Goal: Task Accomplishment & Management: Complete application form

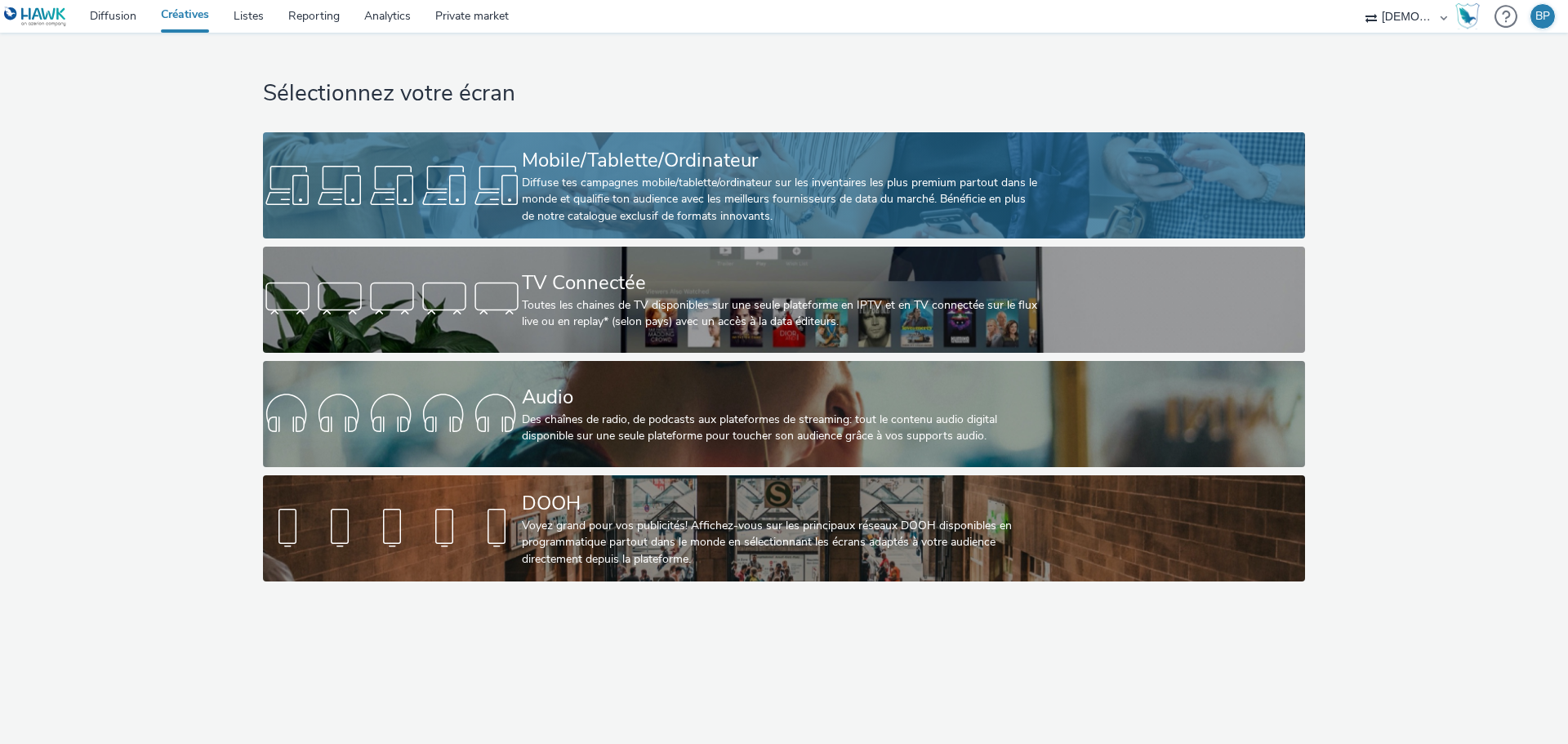
click at [1123, 178] on link "Mobile/Tablette/Ordinateur Diffuse tes campagnes mobile/tablette/ordinateur sur…" at bounding box center [784, 186] width 1041 height 106
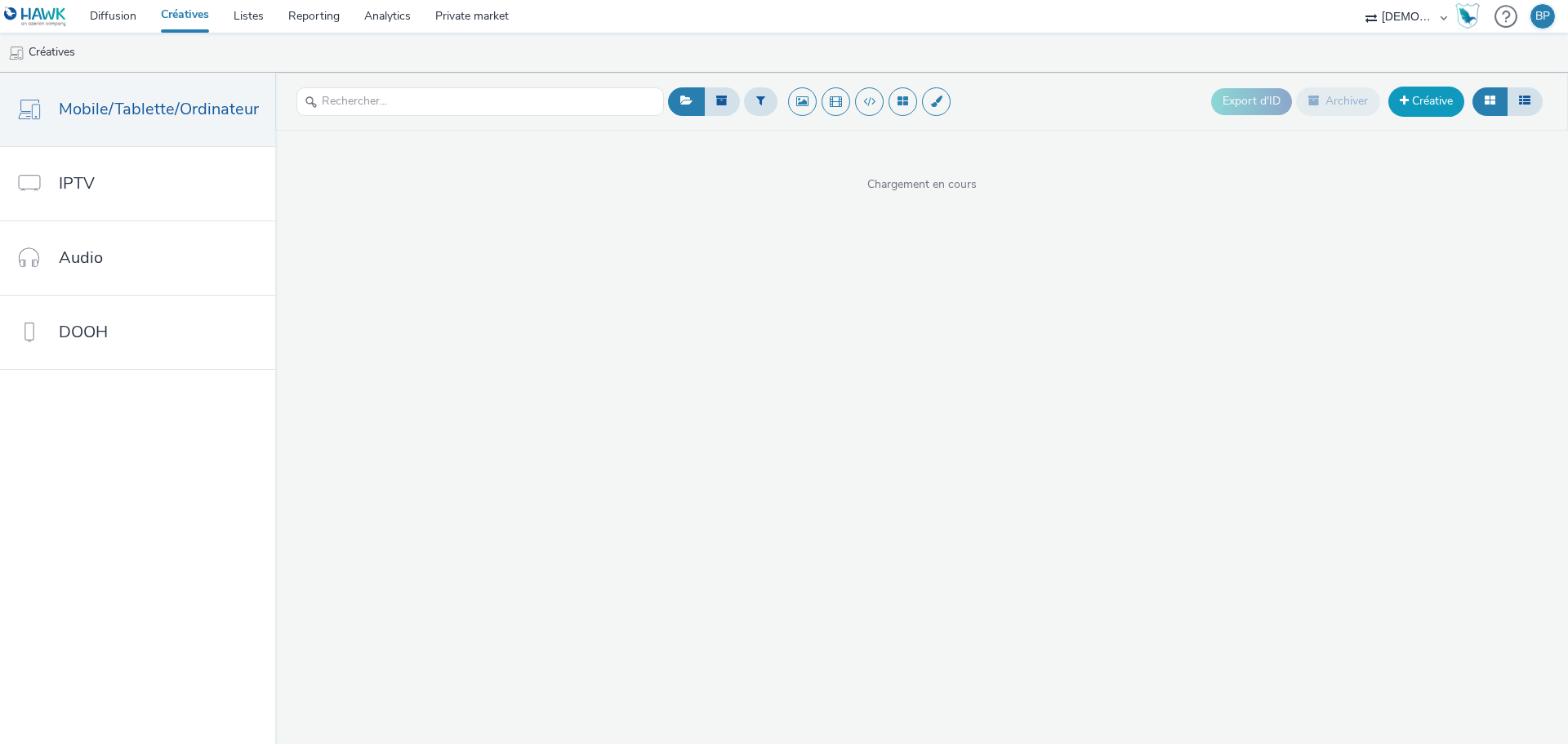
click at [1427, 98] on link "Créative" at bounding box center [1426, 101] width 76 height 30
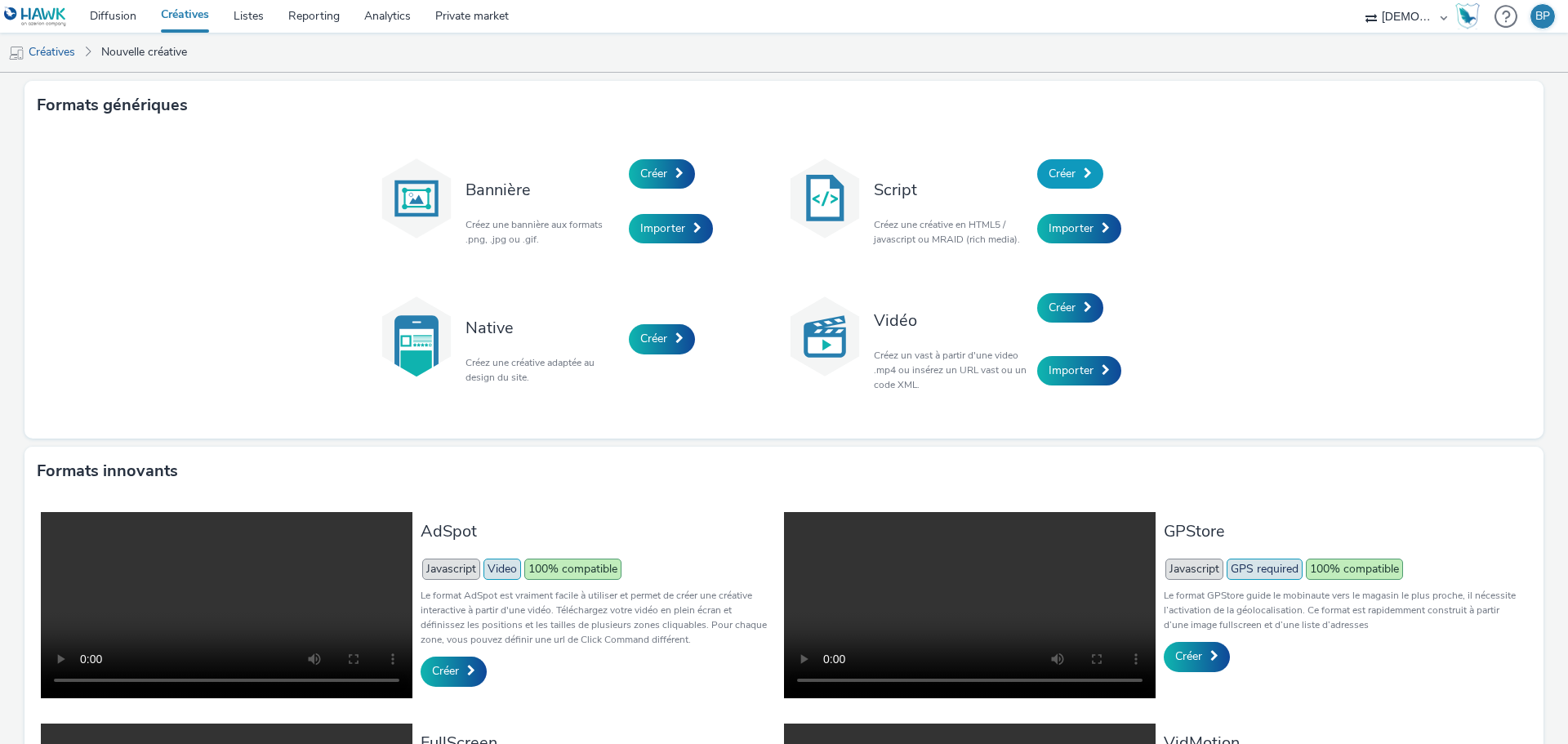
click at [1066, 161] on link "Créer" at bounding box center [1069, 174] width 66 height 30
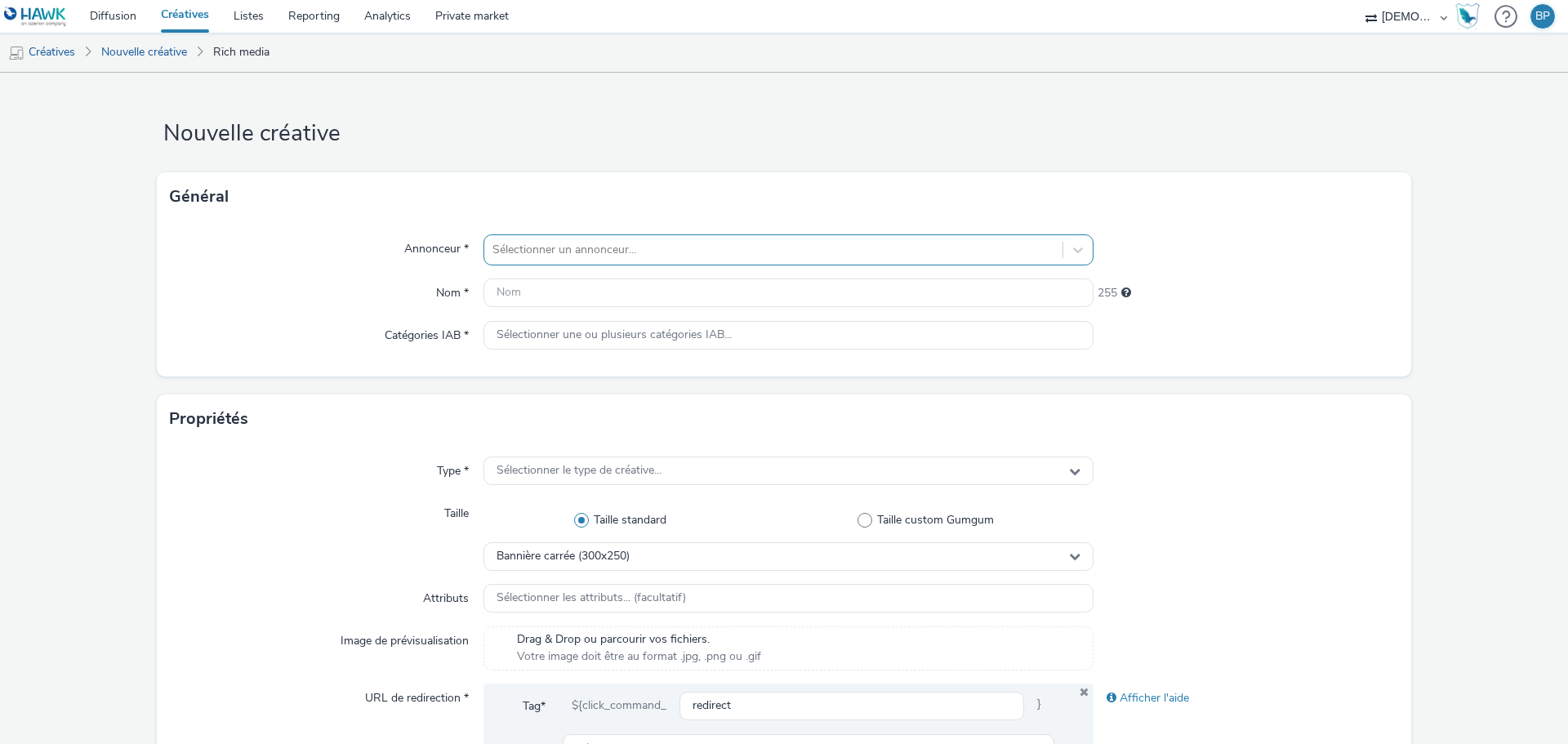
click at [559, 238] on div "Sélectionner un annonceur..." at bounding box center [773, 250] width 578 height 26
type input "gaz"
click at [188, 17] on link "Créatives" at bounding box center [185, 16] width 73 height 32
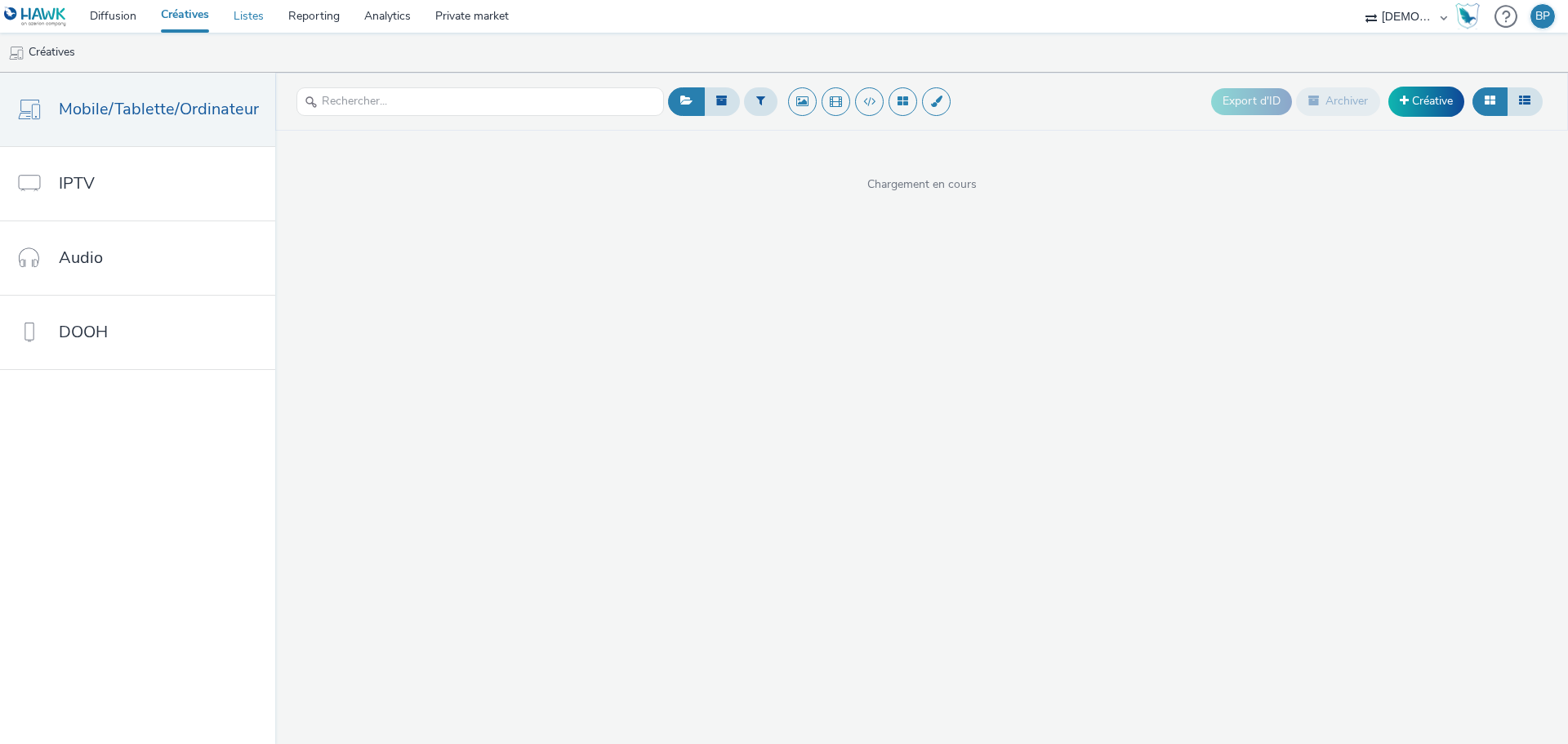
click at [258, 21] on link "Listes" at bounding box center [248, 16] width 55 height 32
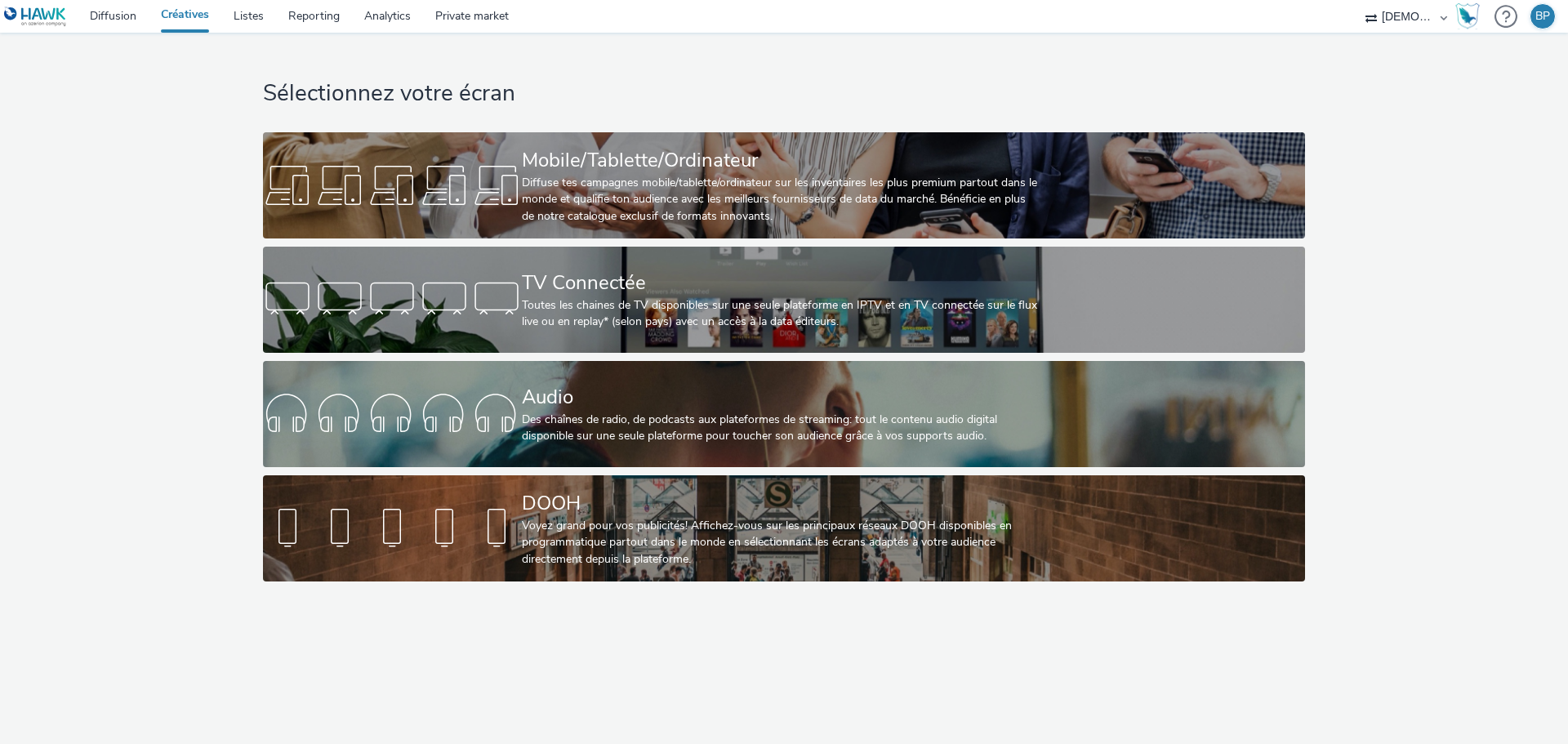
click at [894, 131] on div "Sélectionnez votre écran Mobile/Tablette/Ordinateur Diffuse tes campagnes mobil…" at bounding box center [784, 311] width 1053 height 557
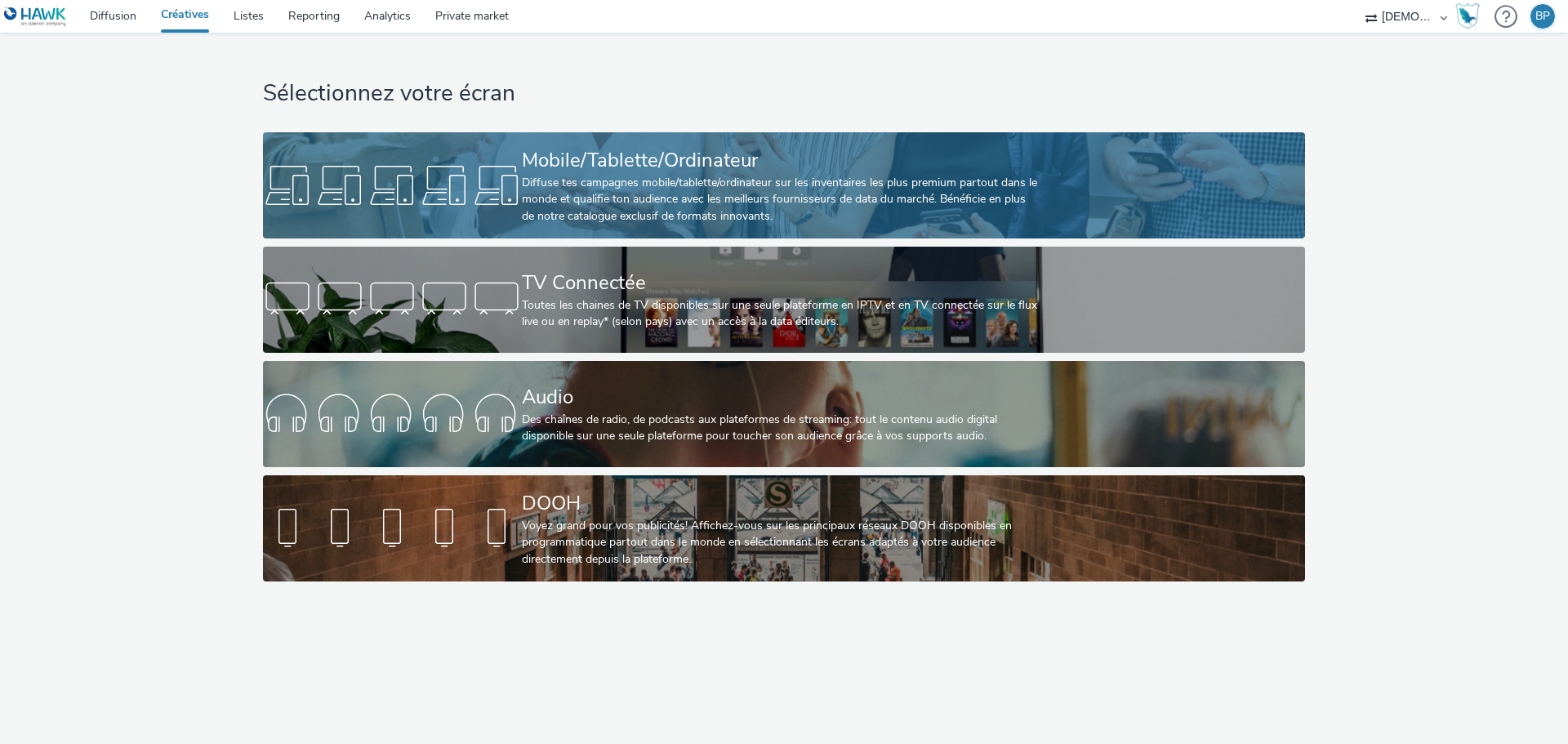
click at [1047, 176] on link "Mobile/Tablette/Ordinateur Diffuse tes campagnes mobile/tablette/ordinateur sur…" at bounding box center [784, 186] width 1041 height 106
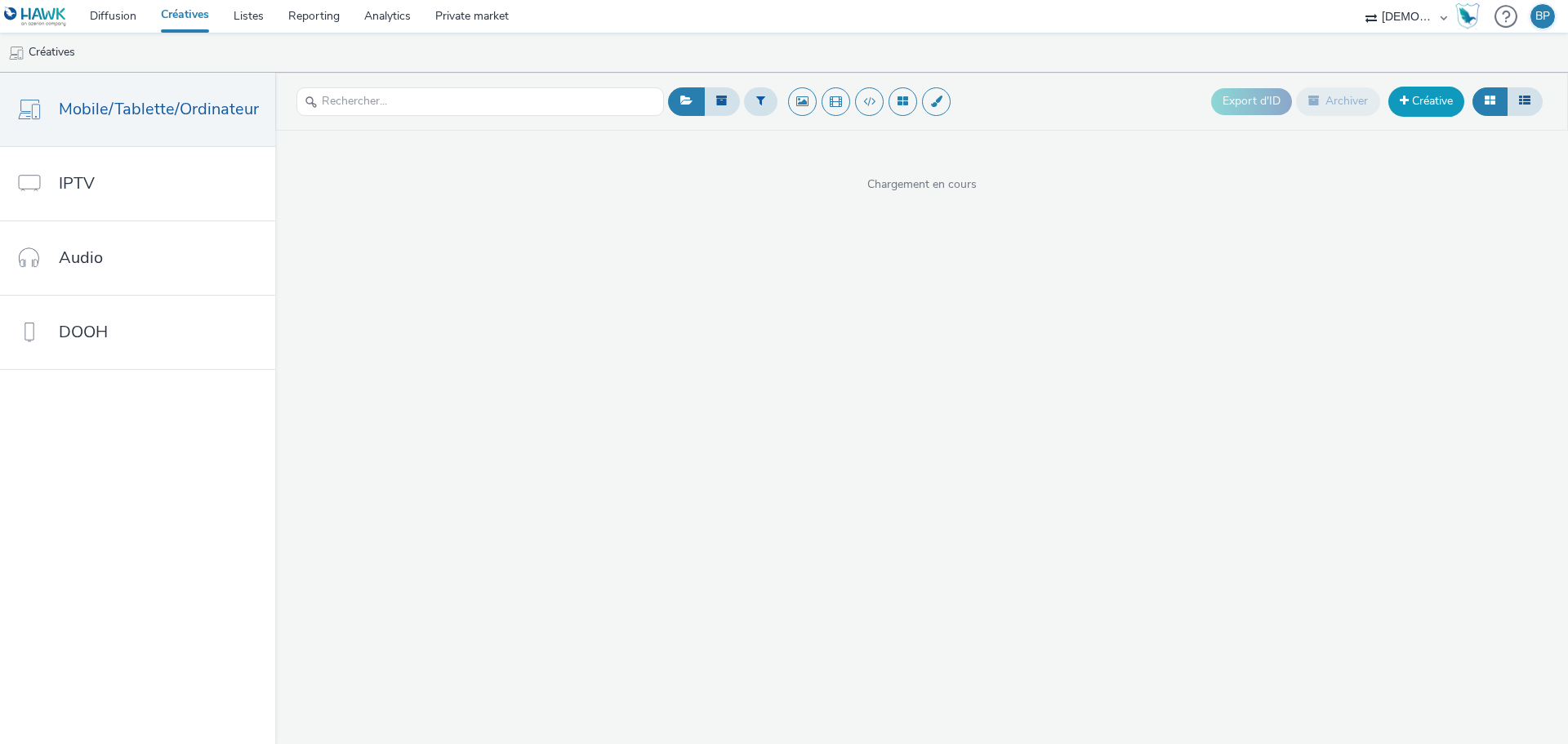
click at [1451, 115] on link "Créative" at bounding box center [1426, 101] width 76 height 30
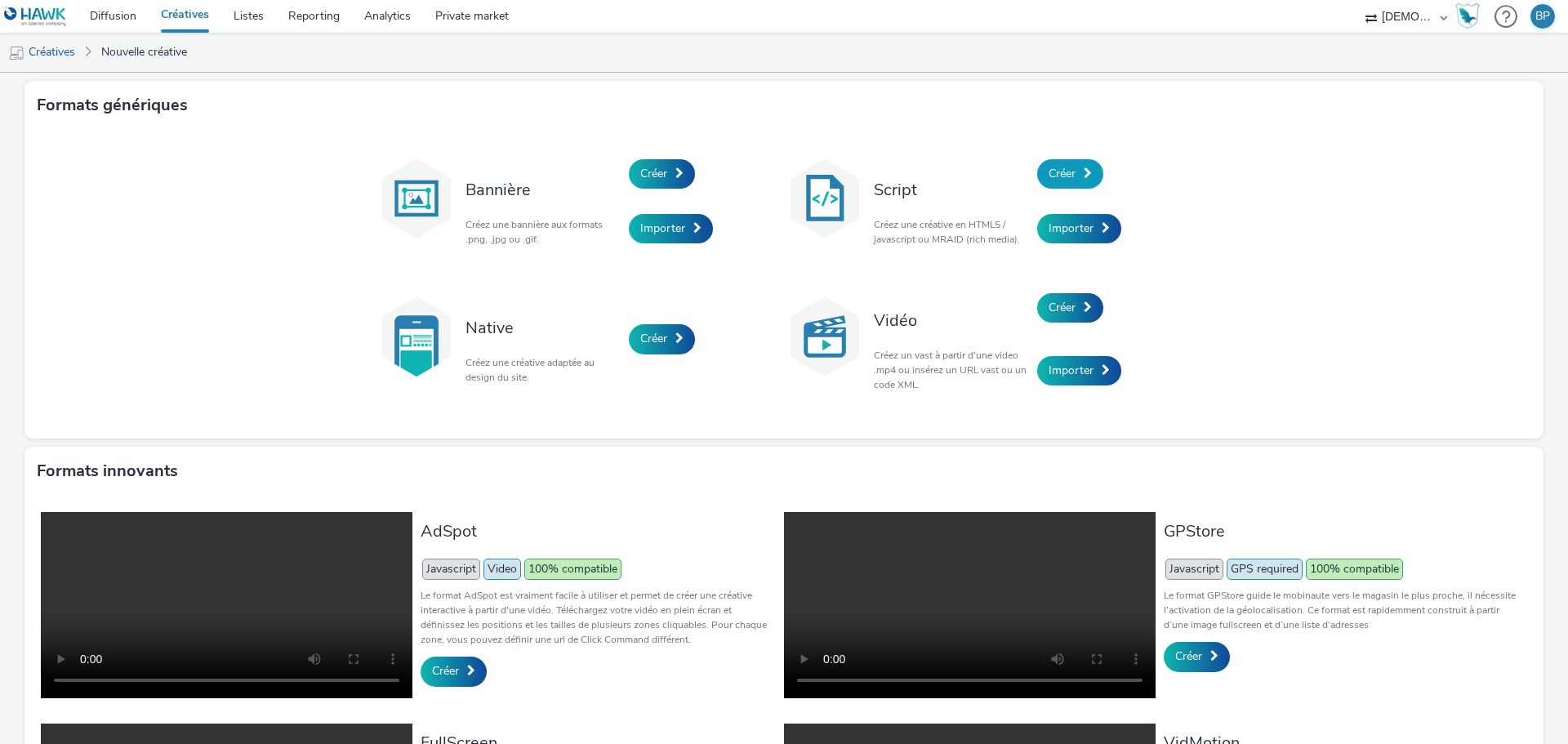
click at [1077, 163] on link "Créer" at bounding box center [1069, 174] width 66 height 30
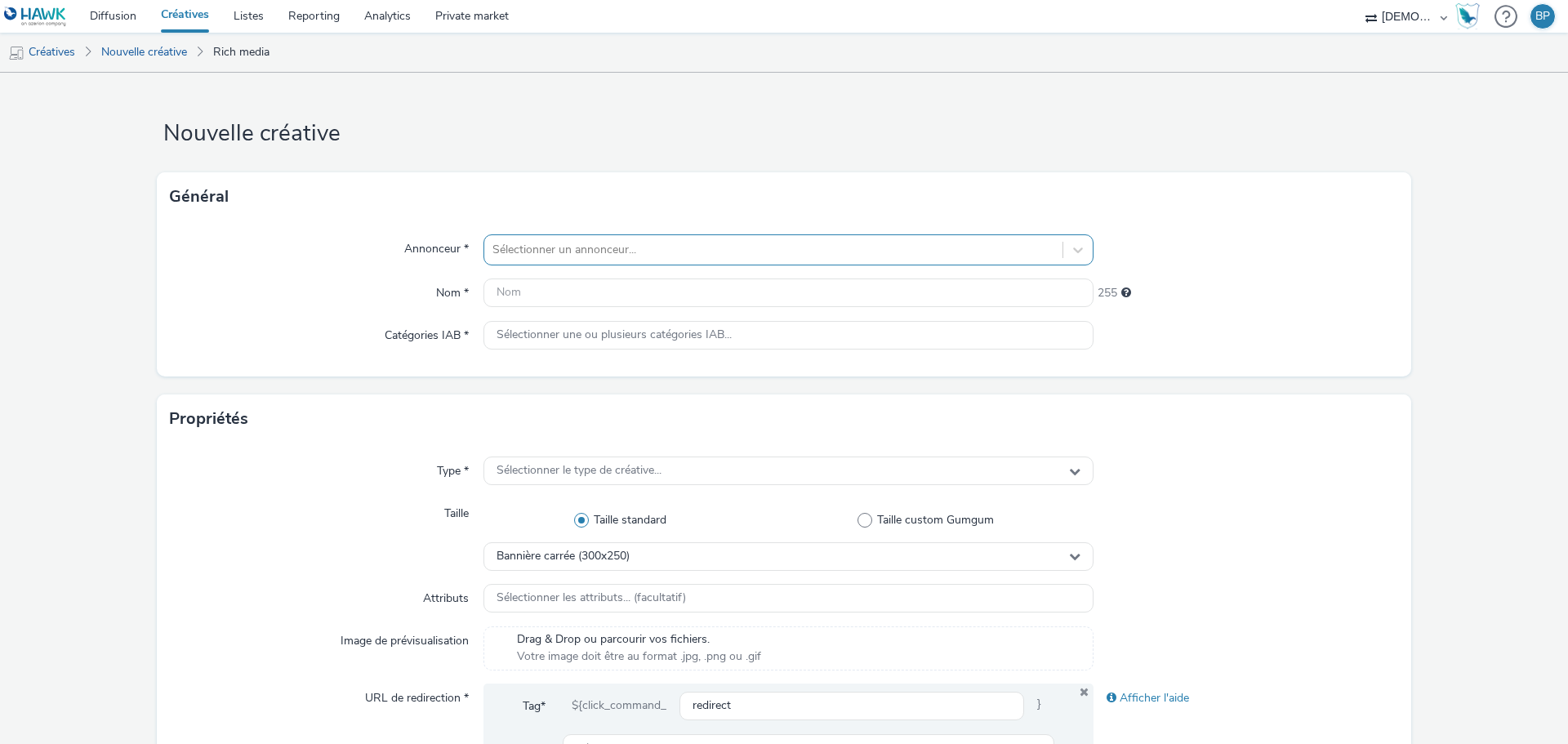
click at [662, 258] on div at bounding box center [773, 250] width 562 height 20
type input "gaz 42"
click at [685, 274] on li "G4 GAZ 42" at bounding box center [788, 296] width 610 height 55
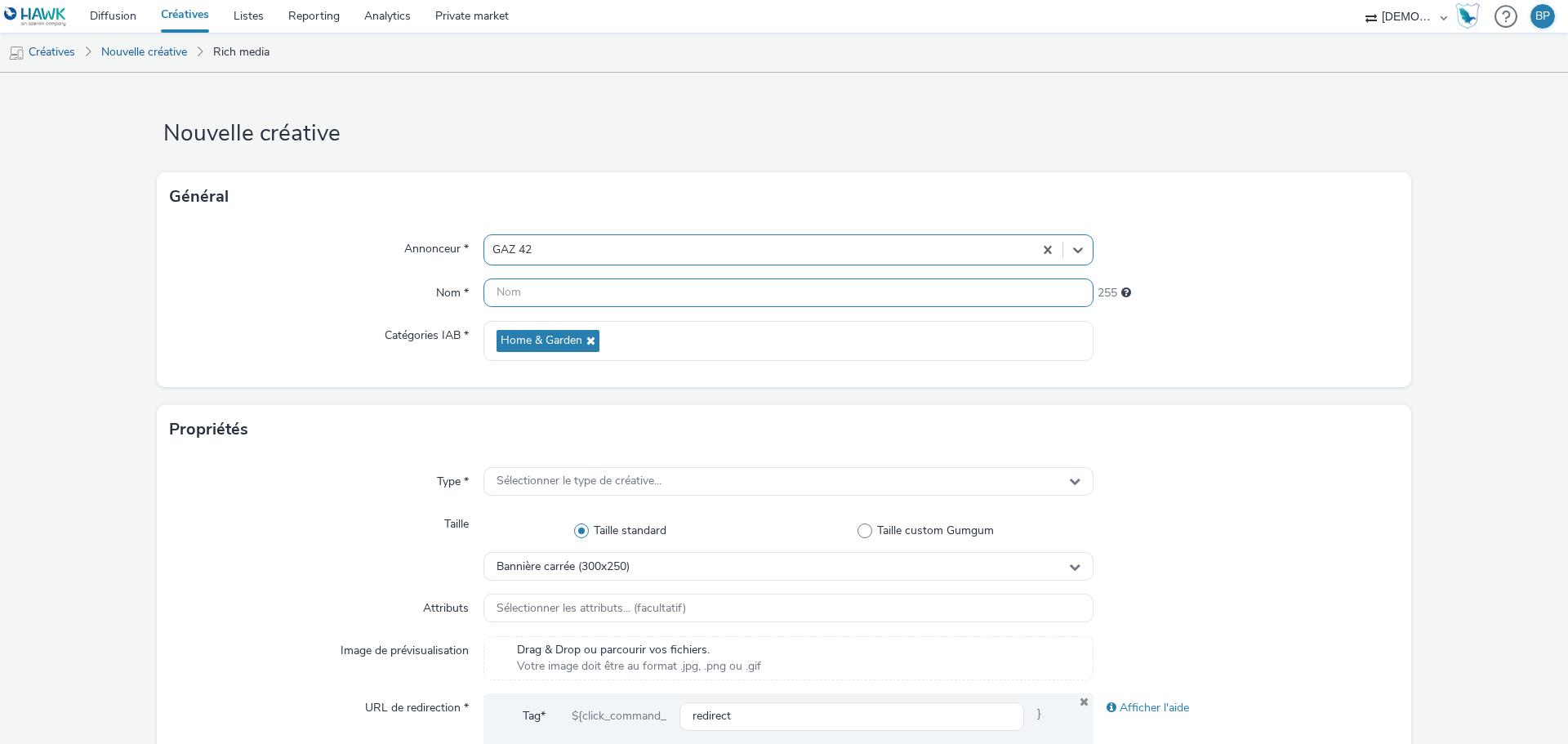
click at [646, 299] on input "text" at bounding box center [788, 293] width 610 height 29
type input "320x480_chaudiere"
click at [1413, 400] on form "Nouvelle créative Général Annonceur * GAZ 42 Nom * 320x480_chaudiere 238 Catégo…" at bounding box center [784, 743] width 1568 height 1340
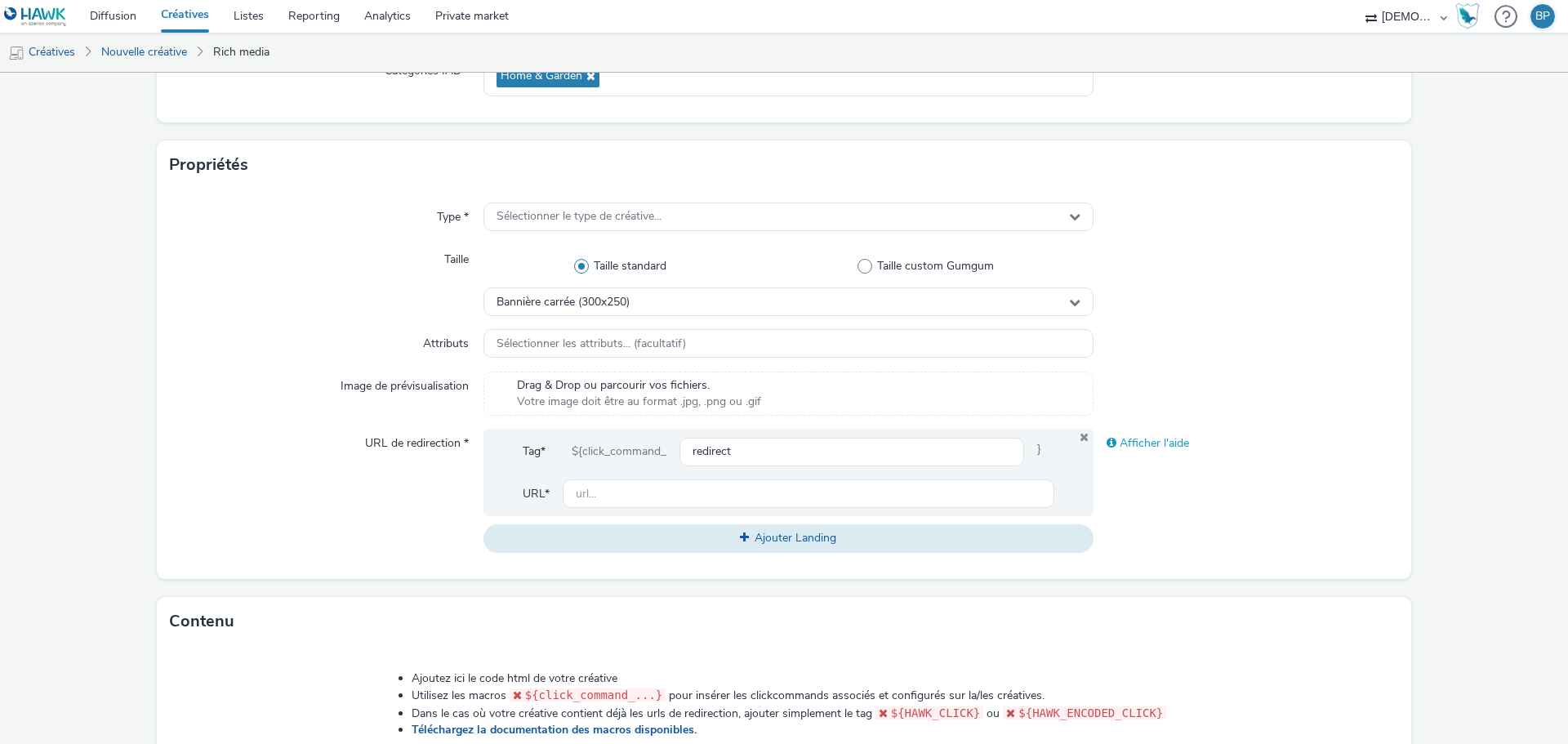
scroll to position [326, 0]
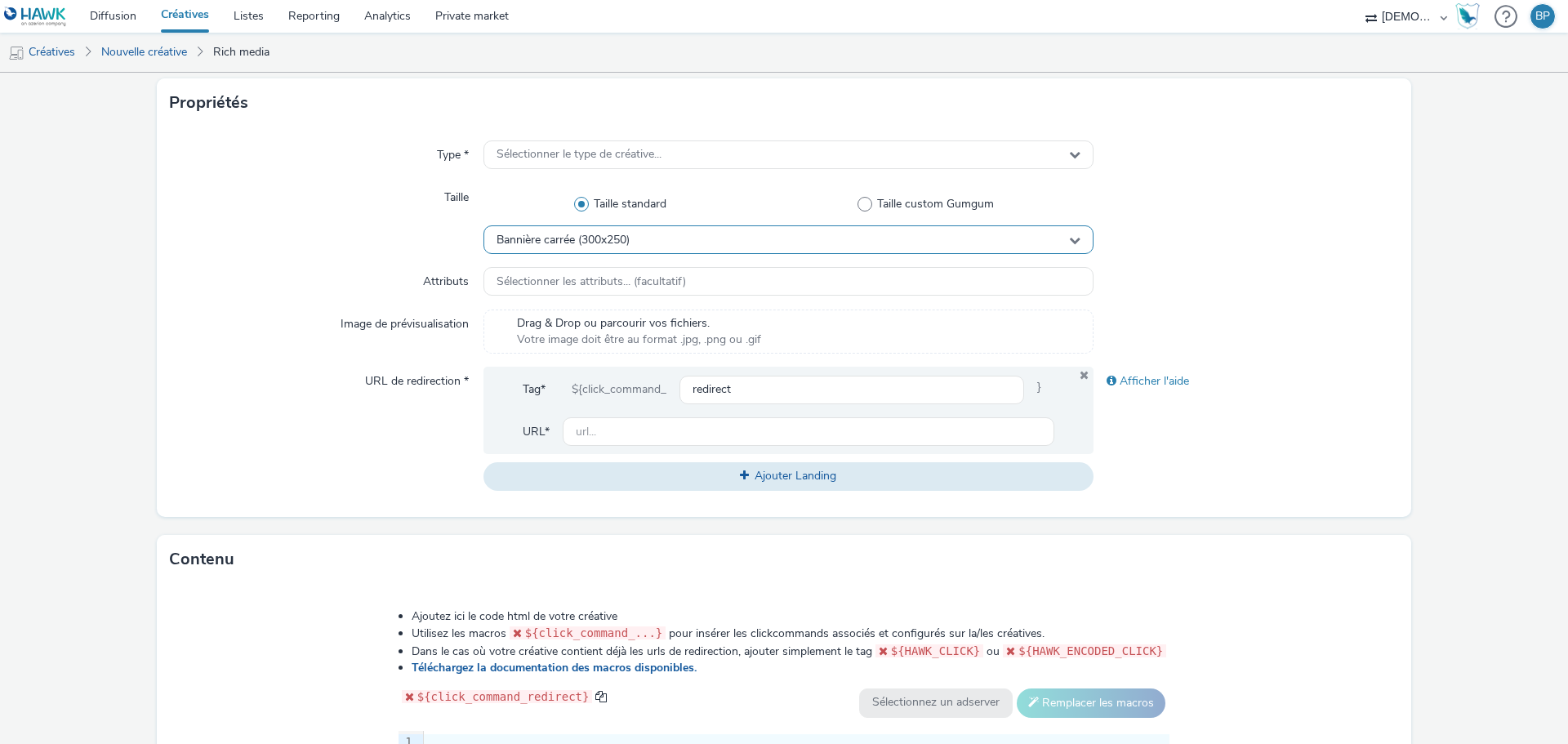
click at [637, 240] on div "Bannière carrée (300x250)" at bounding box center [788, 240] width 610 height 29
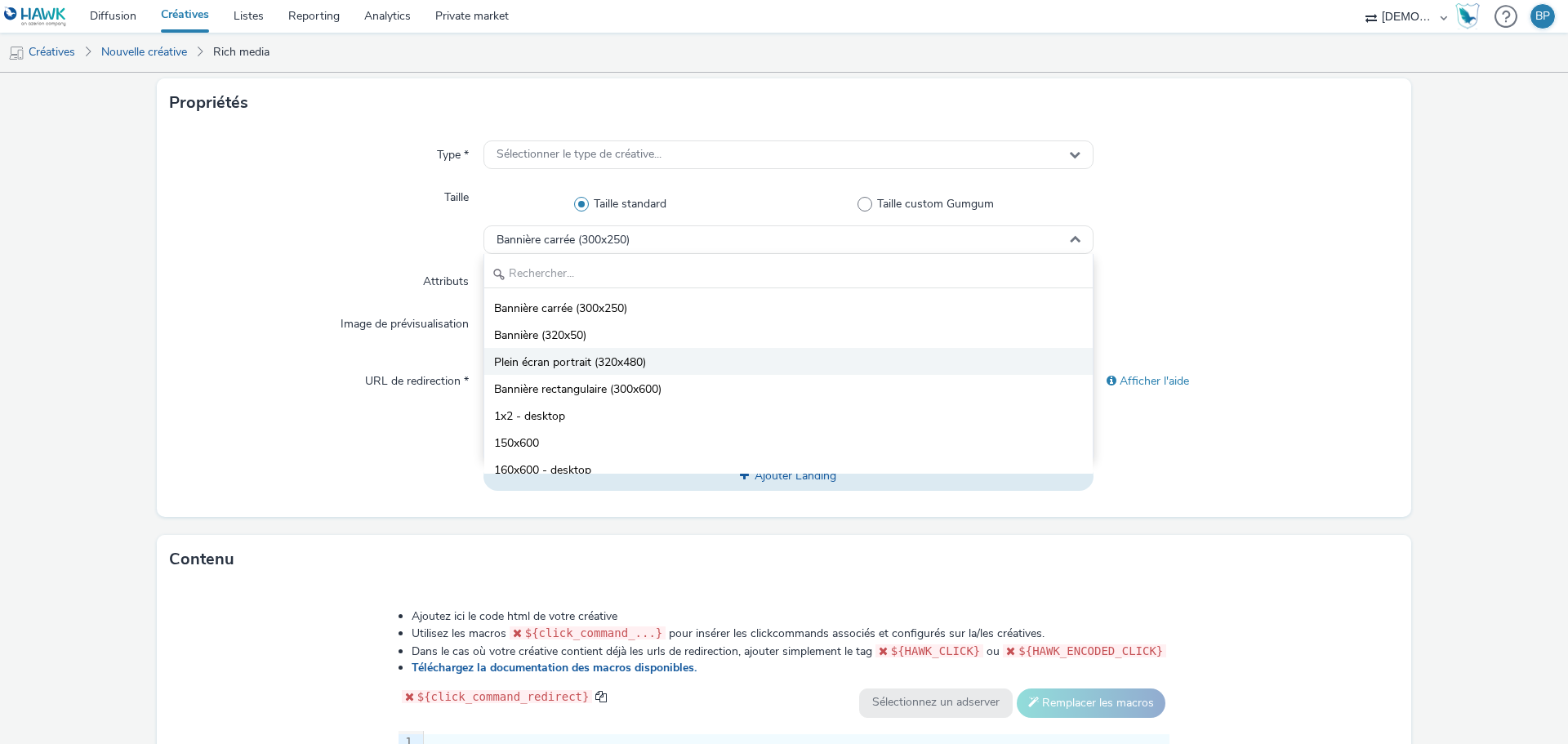
click at [619, 358] on span "Plein écran portrait (320x480)" at bounding box center [570, 363] width 151 height 16
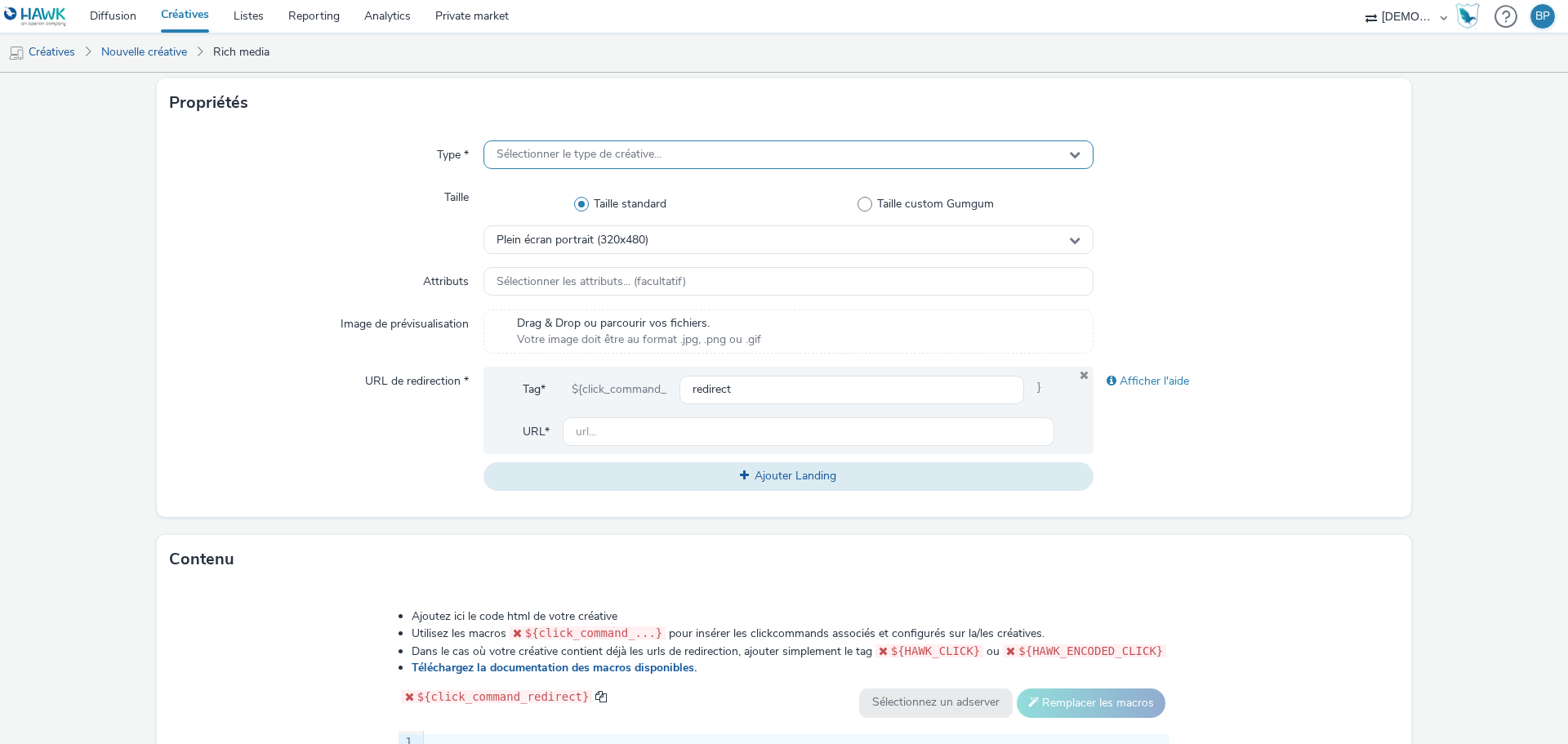
click at [643, 152] on span "Sélectionner le type de créative..." at bounding box center [579, 154] width 165 height 14
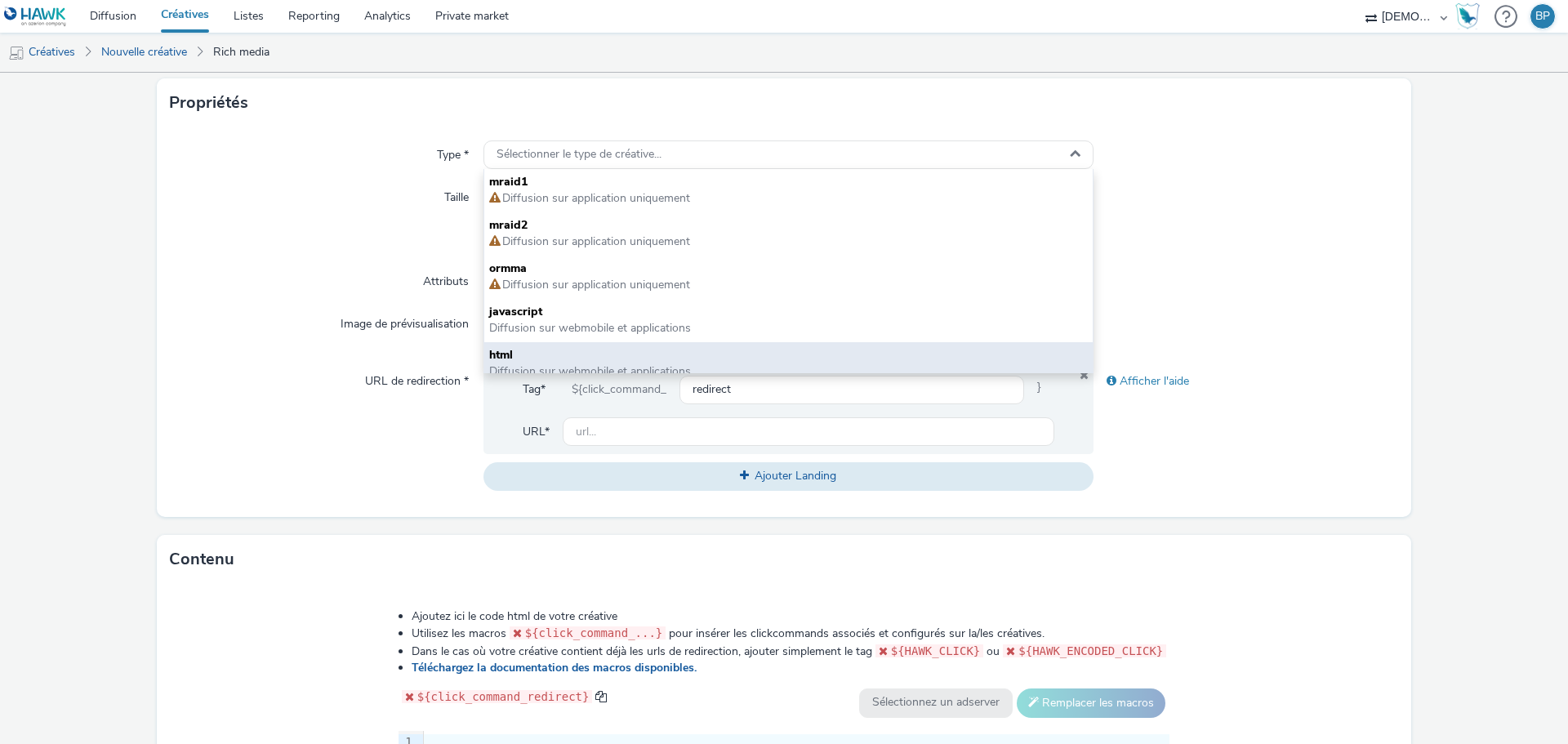
click at [575, 351] on span "html" at bounding box center [789, 355] width 599 height 16
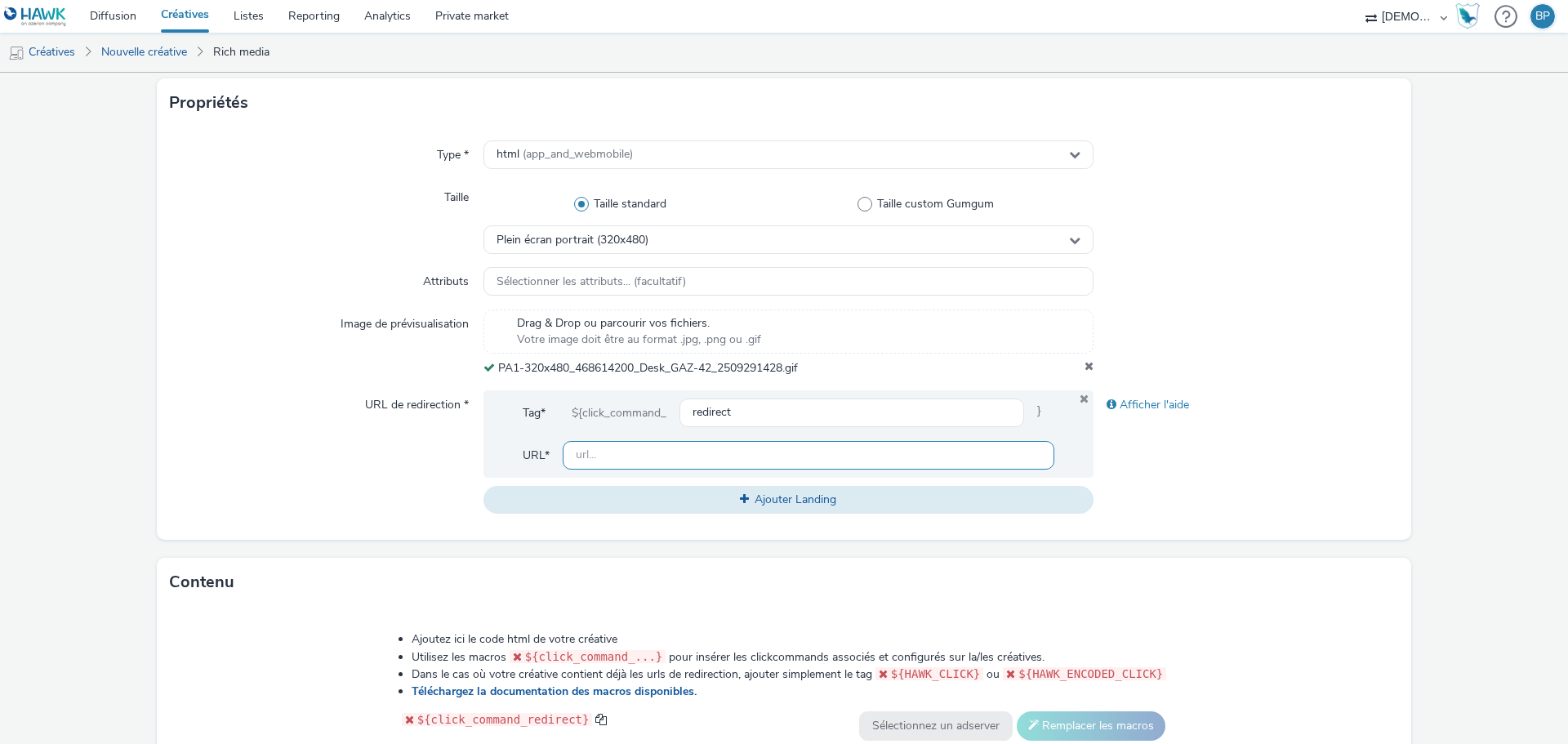
click at [627, 457] on input "text" at bounding box center [808, 455] width 491 height 29
paste input "https://www.gaz42.fr/?utm_source=LPR&utm_campaign=468614100&utm_medium=PA1_320_…"
type input "https://www.gaz42.fr/?utm_source=LPR&utm_campaign=468614100&utm_medium=PA1_320_…"
click at [1301, 512] on div "Afficher l'aide" at bounding box center [1246, 452] width 306 height 124
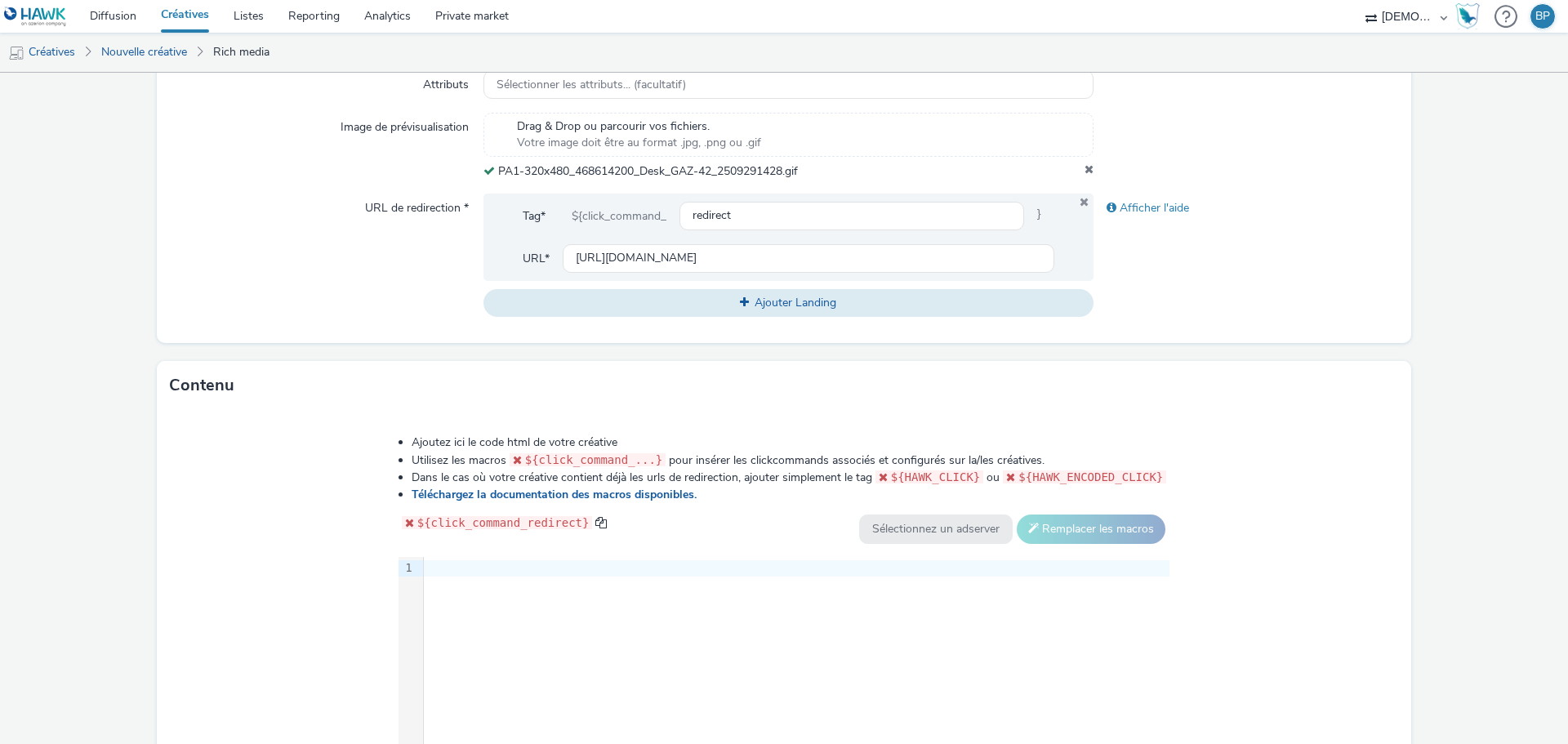
scroll to position [654, 0]
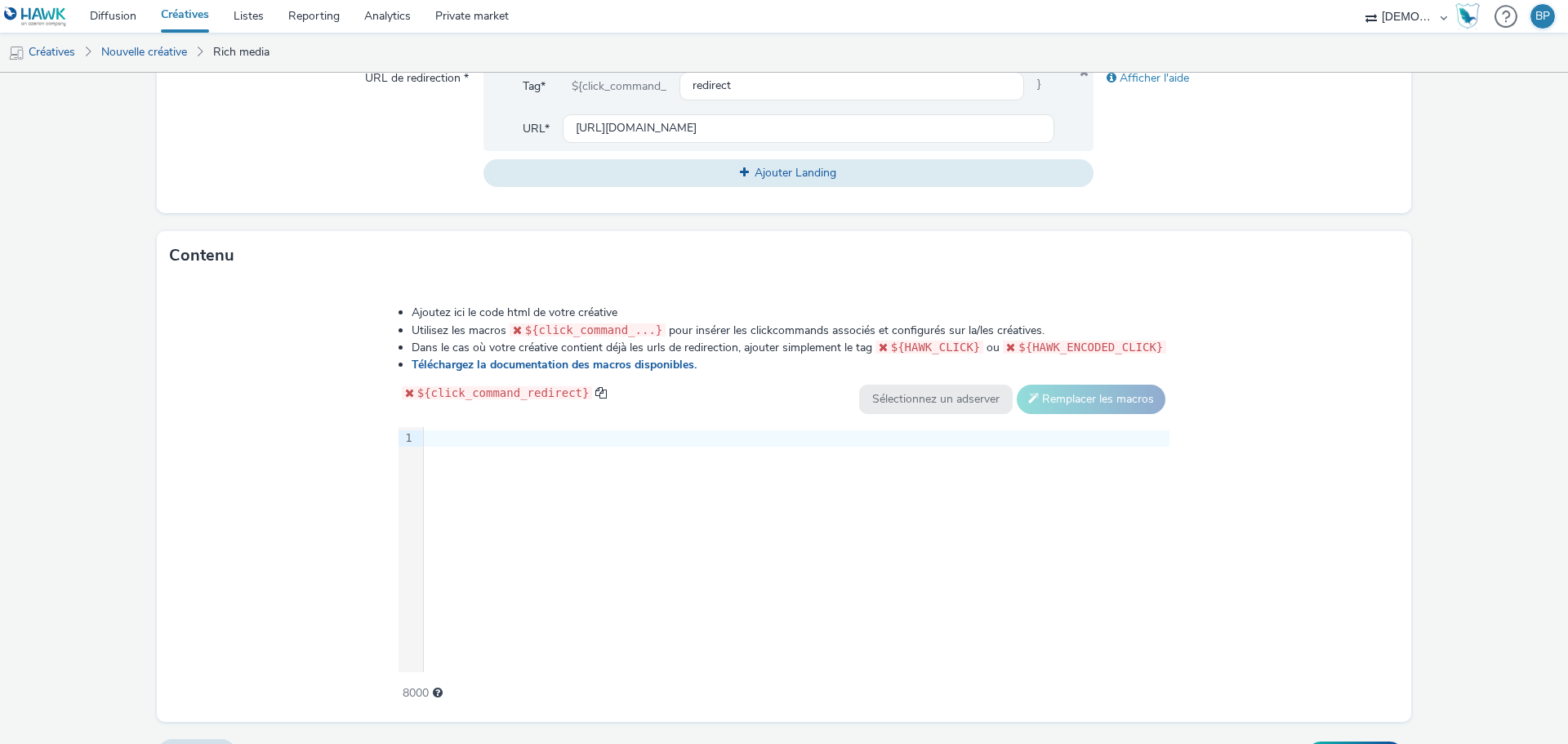
click at [1128, 486] on div "9 1 ›" at bounding box center [784, 550] width 772 height 245
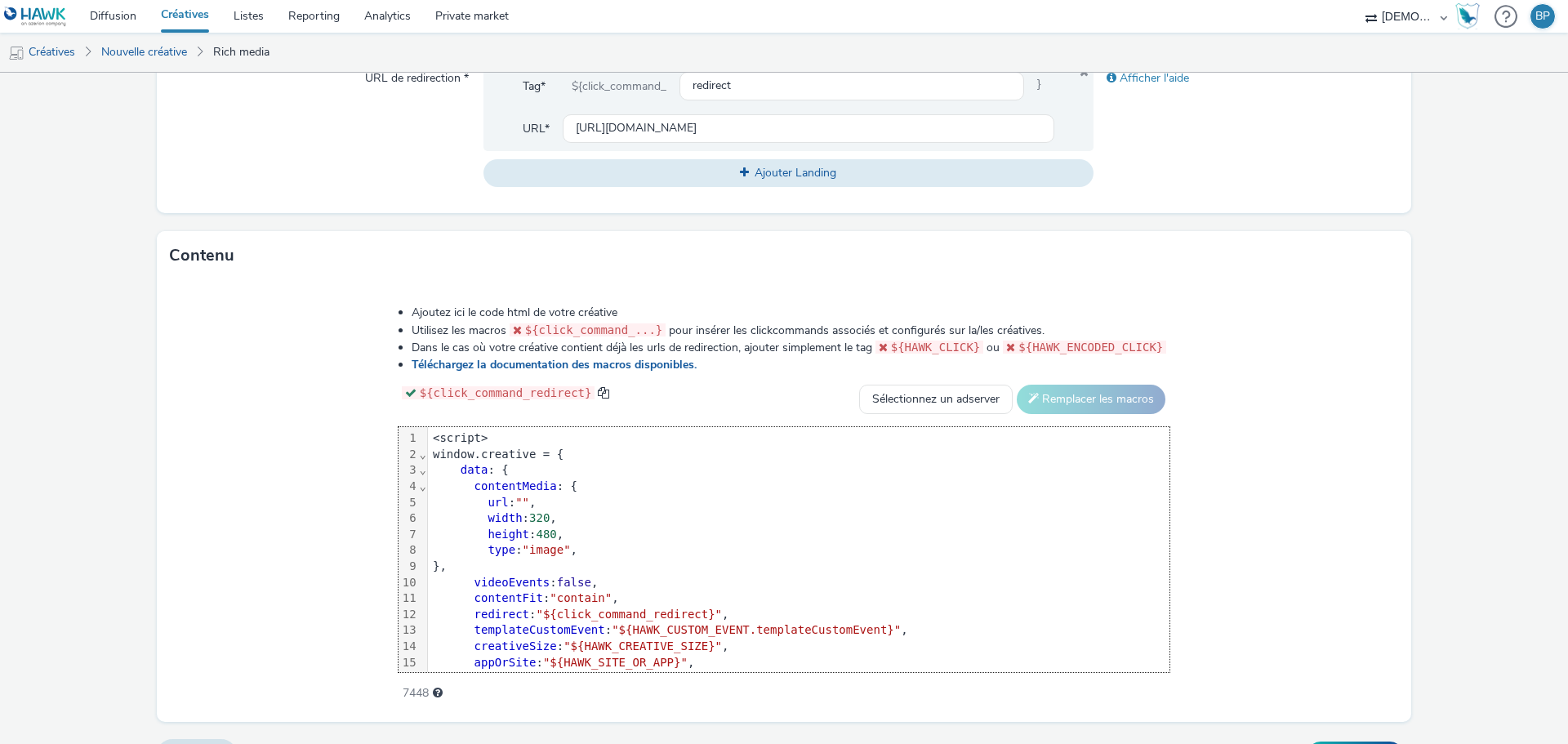
scroll to position [81, 0]
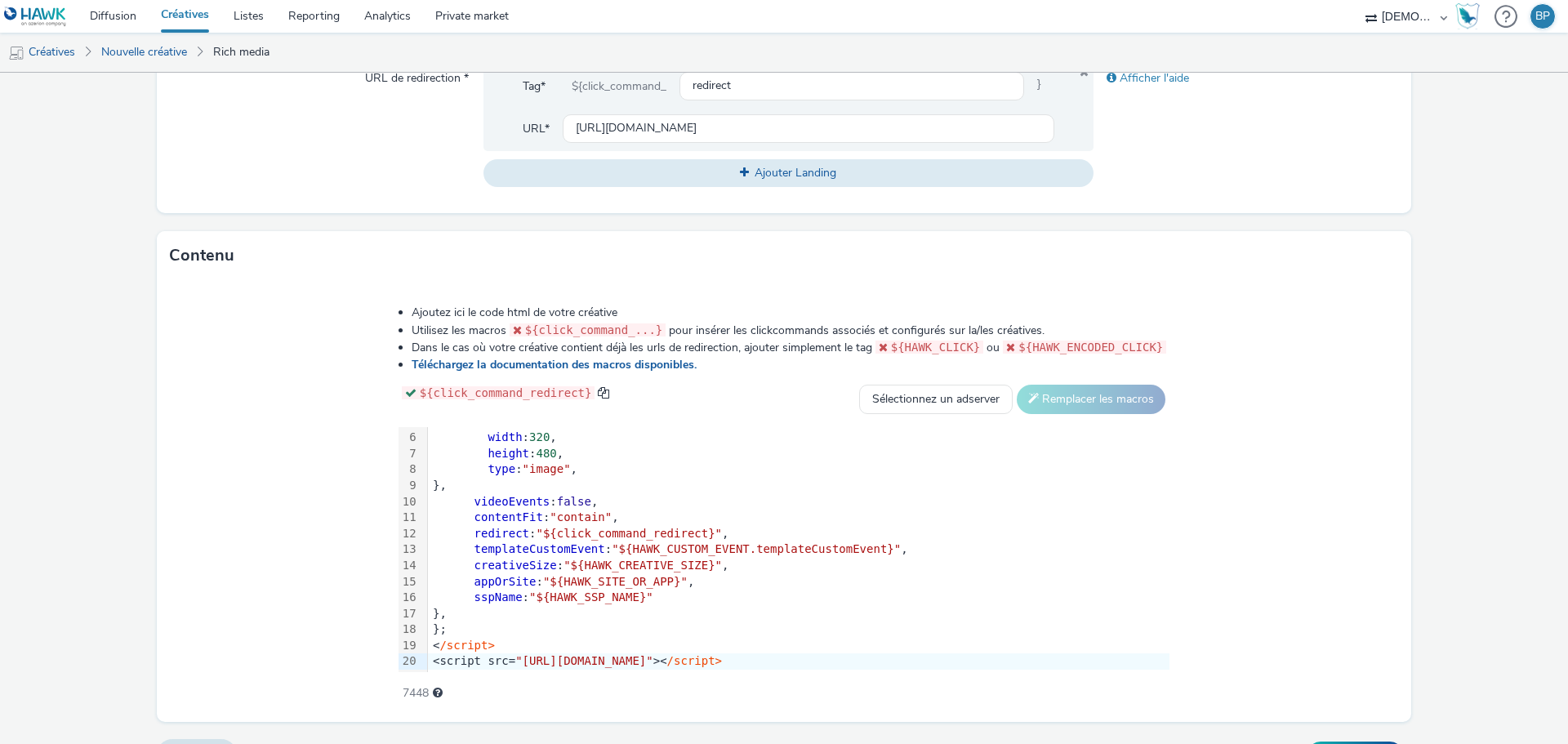
click at [1343, 740] on div "Annuler Enregistrer" at bounding box center [784, 755] width 1254 height 30
click at [1346, 741] on button "Enregistrer" at bounding box center [1355, 754] width 96 height 26
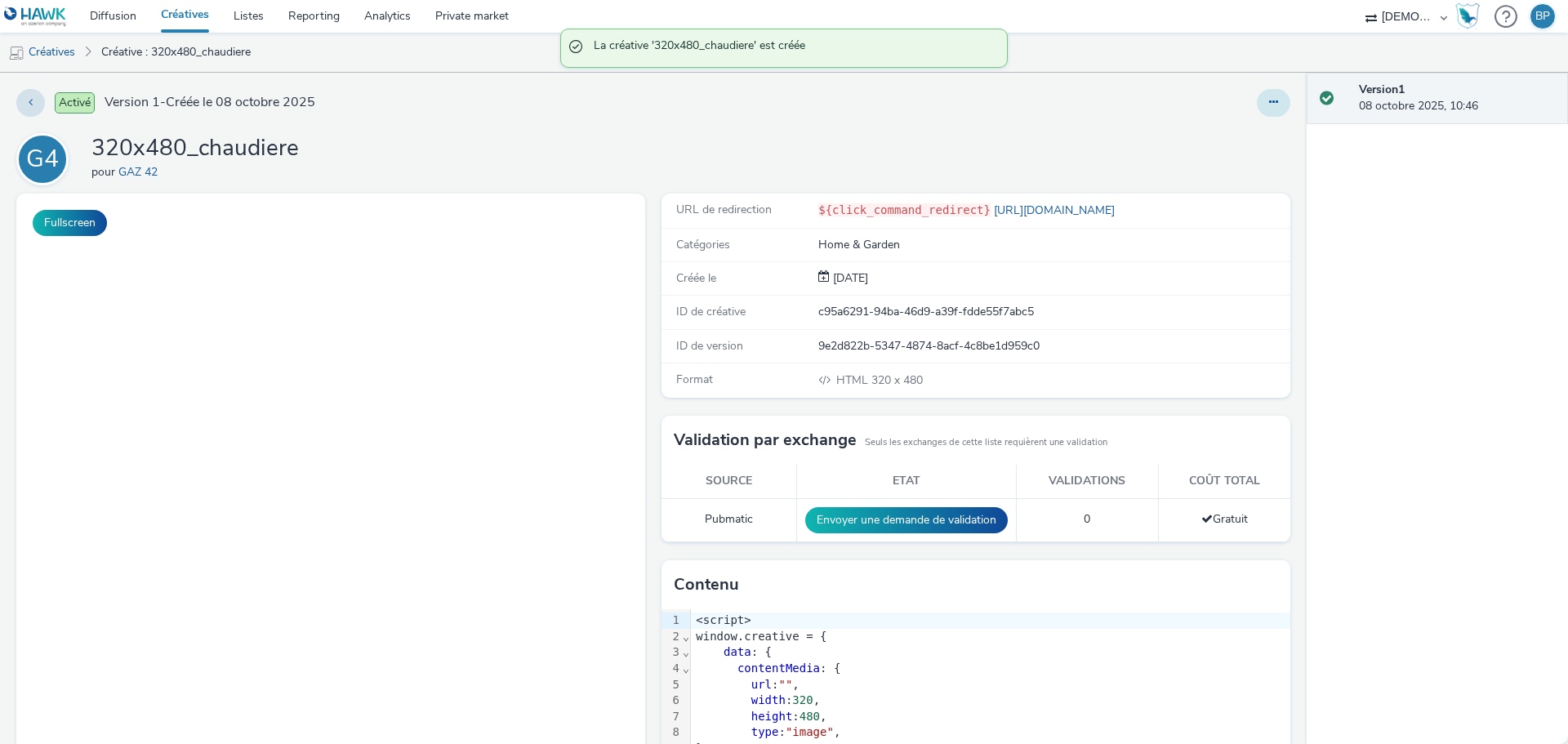
click at [1270, 105] on icon at bounding box center [1274, 102] width 9 height 12
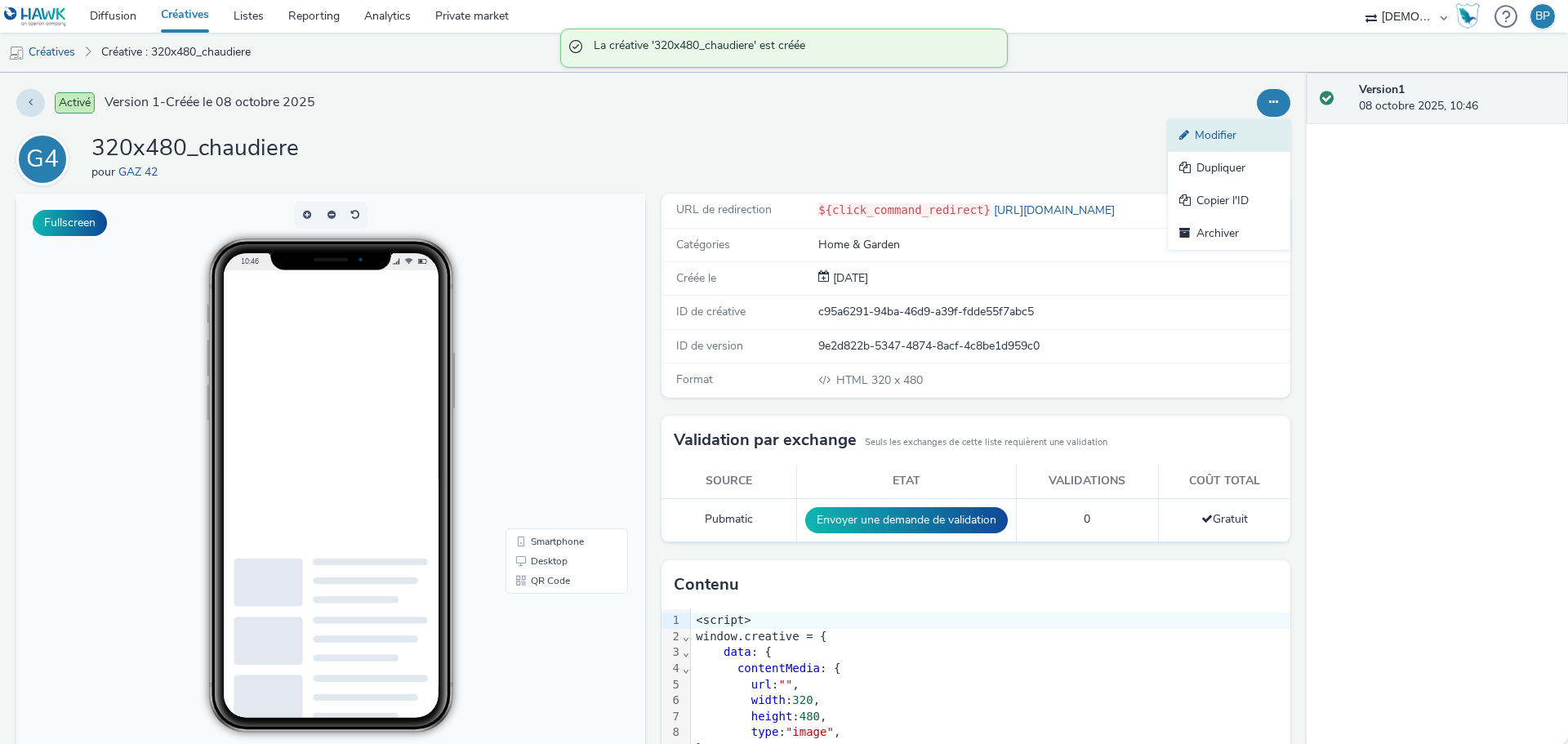
click at [1221, 133] on link "Modifier" at bounding box center [1229, 135] width 123 height 32
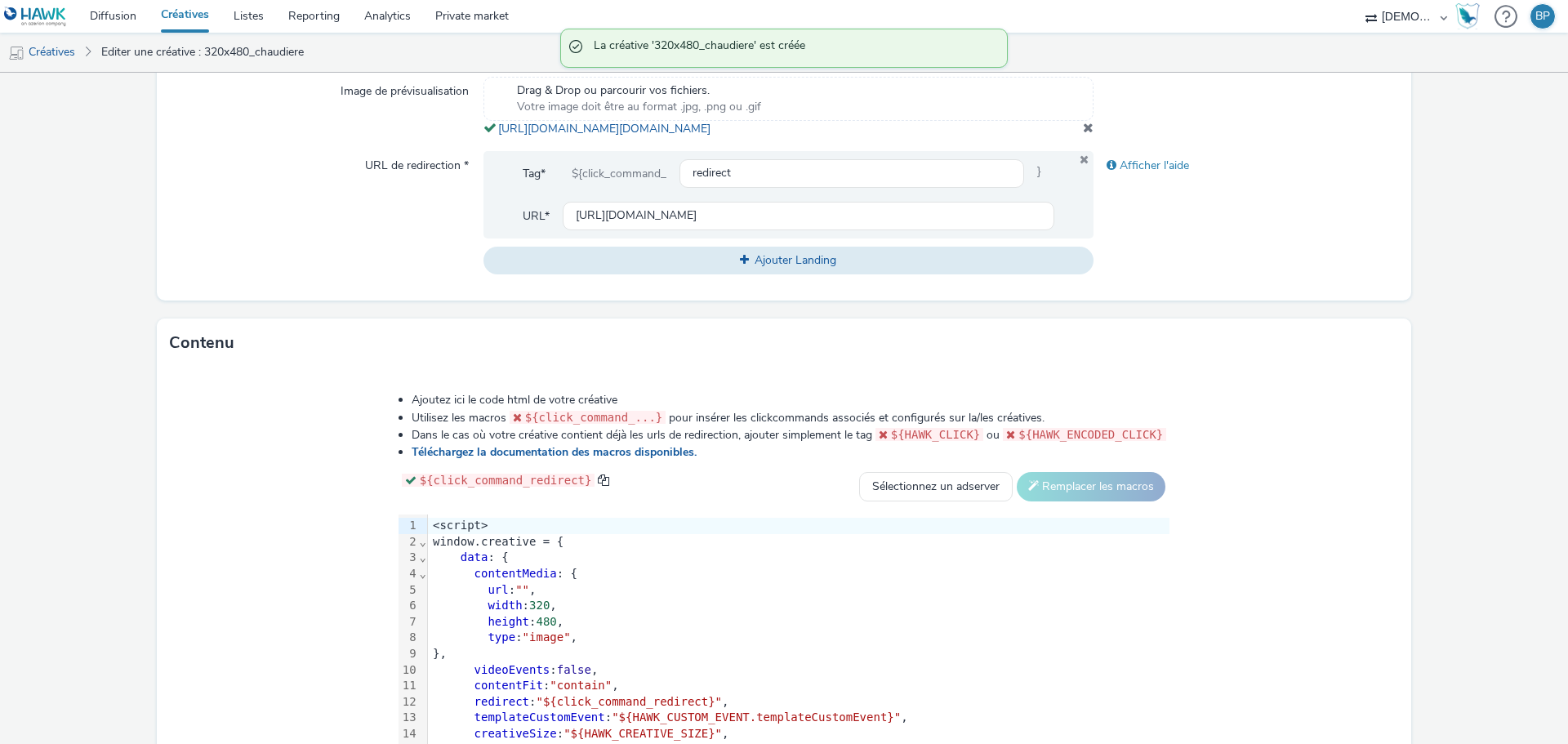
scroll to position [490, 0]
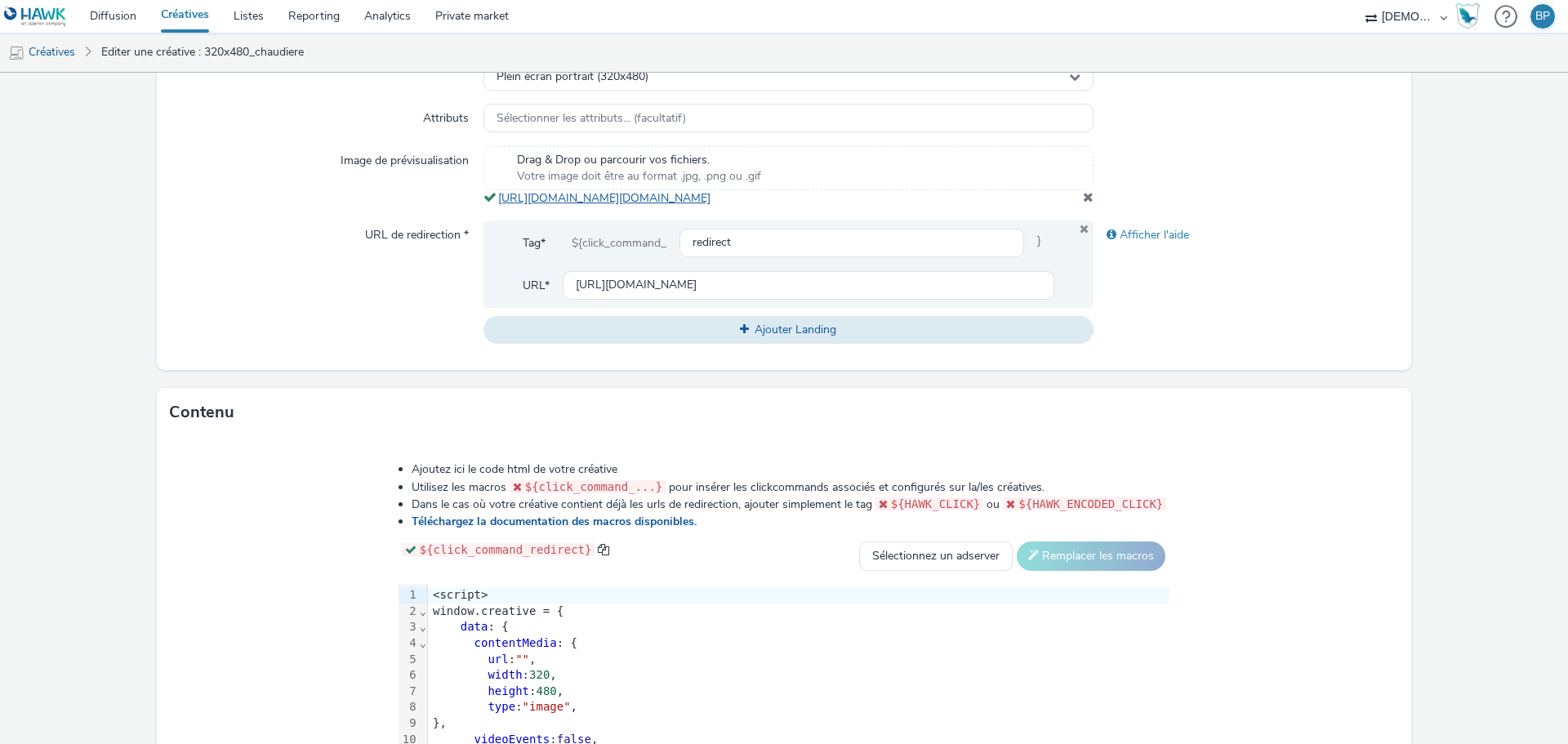
copy link "https://tabmo-cdn.s3.eu-west-1.amazonaws.com/hawk.tabmo.io/organizations/38dc92…"
drag, startPoint x: 862, startPoint y: 222, endPoint x: 497, endPoint y: 190, distance: 366.4
click at [497, 190] on div "Drag & Drop ou parcourir vos fichiers. Votre image doit être au format .jpg, .p…" at bounding box center [788, 176] width 610 height 60
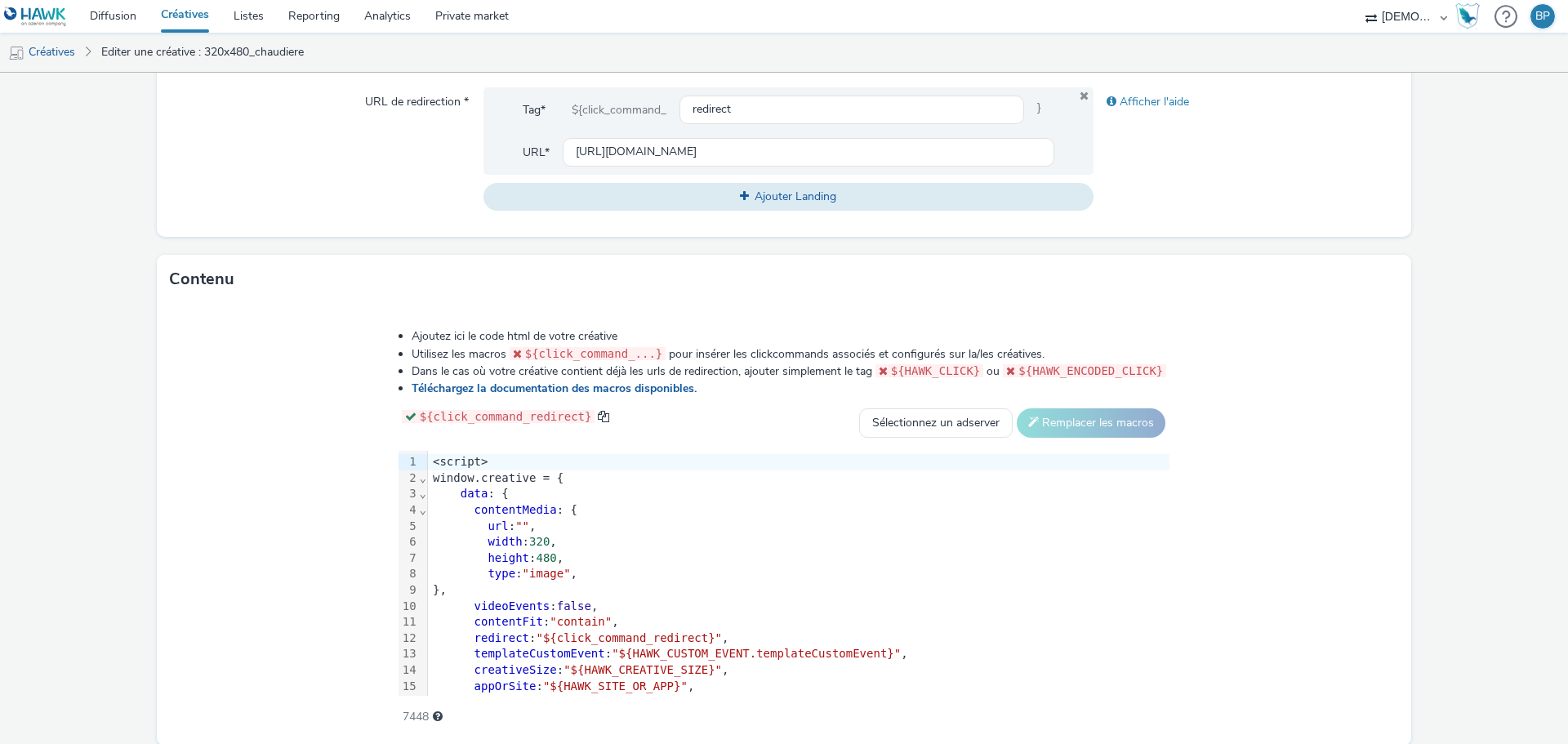
scroll to position [700, 0]
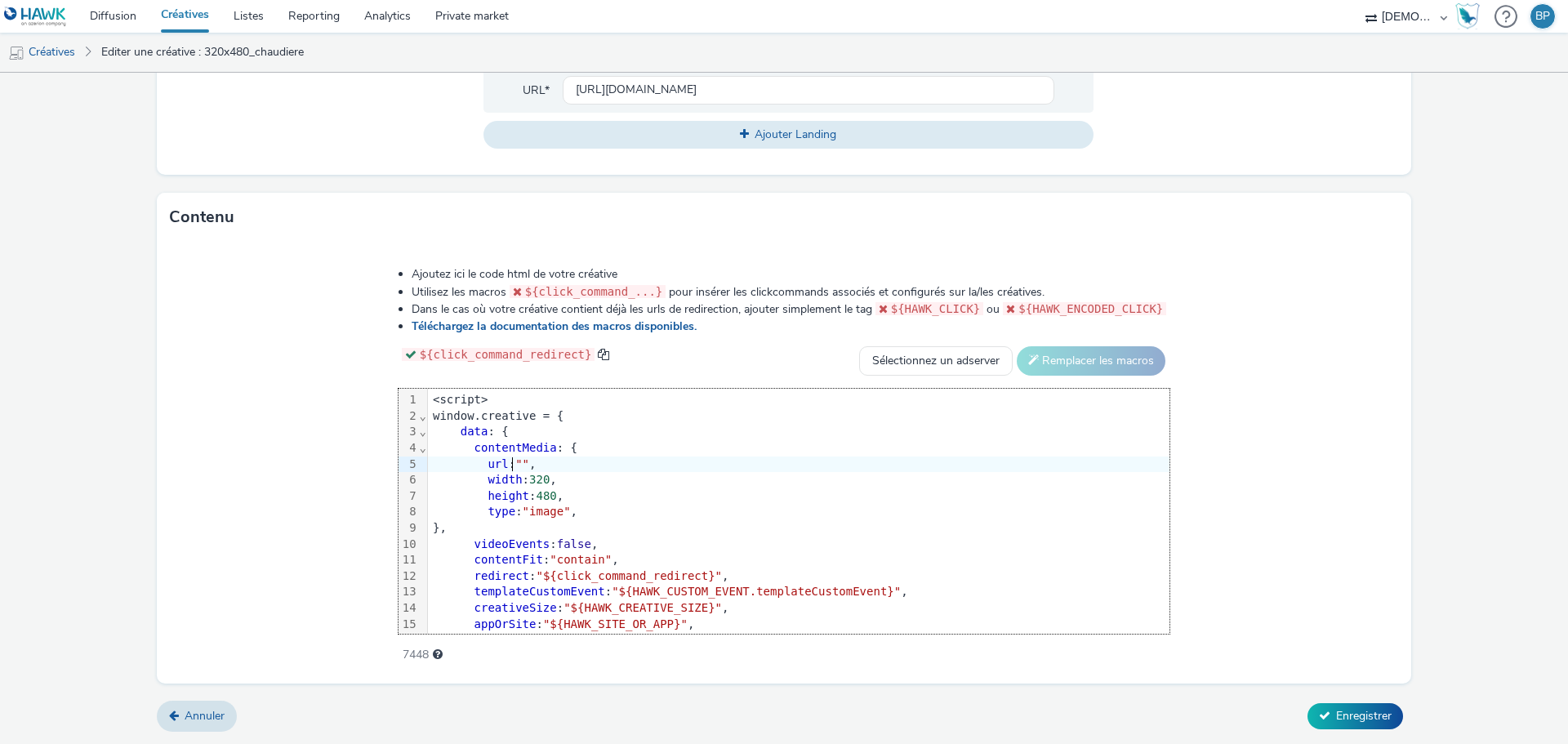
click at [520, 458] on span """" at bounding box center [522, 464] width 14 height 13
click at [524, 462] on span """" at bounding box center [522, 464] width 14 height 13
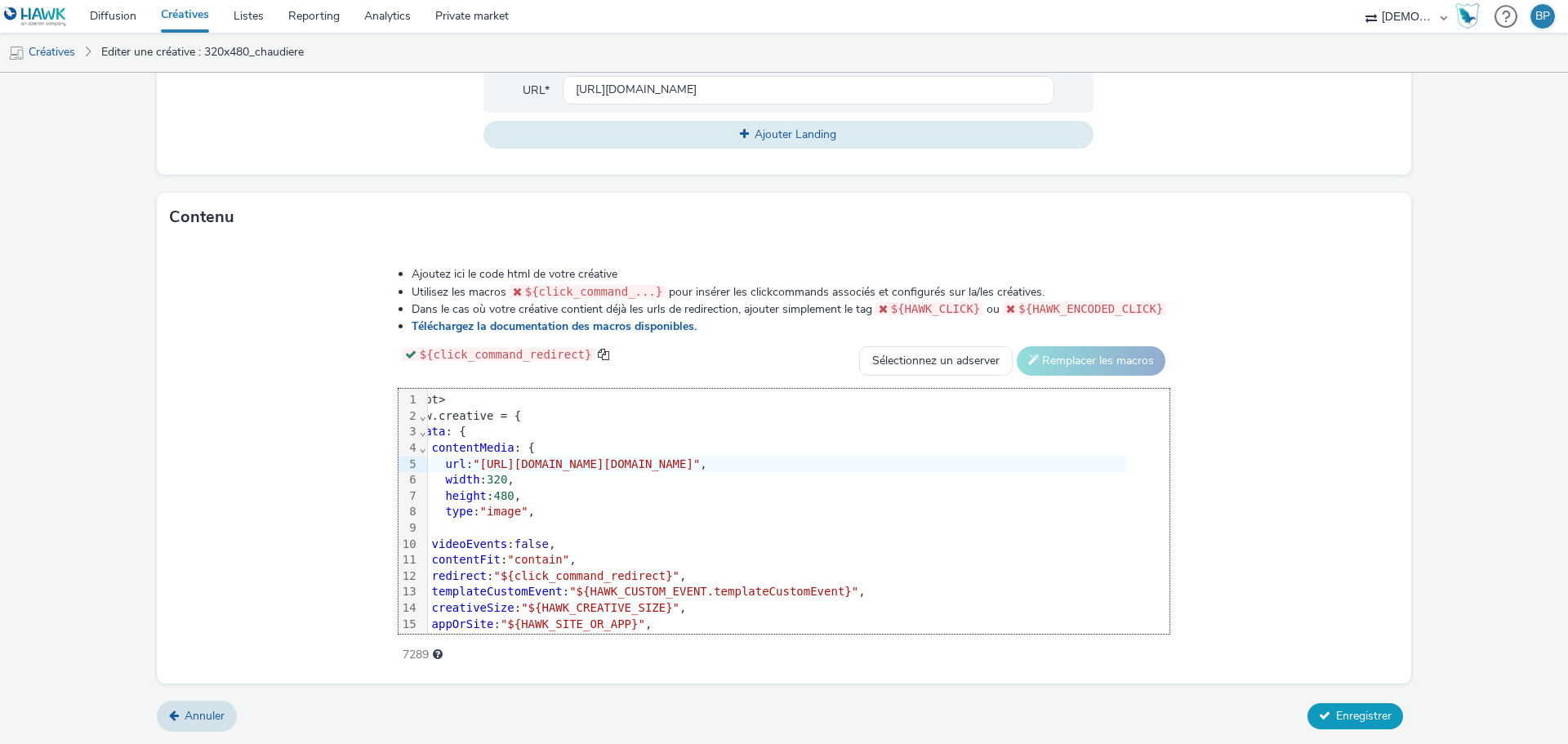
click at [1336, 710] on span "Enregistrer" at bounding box center [1364, 715] width 56 height 15
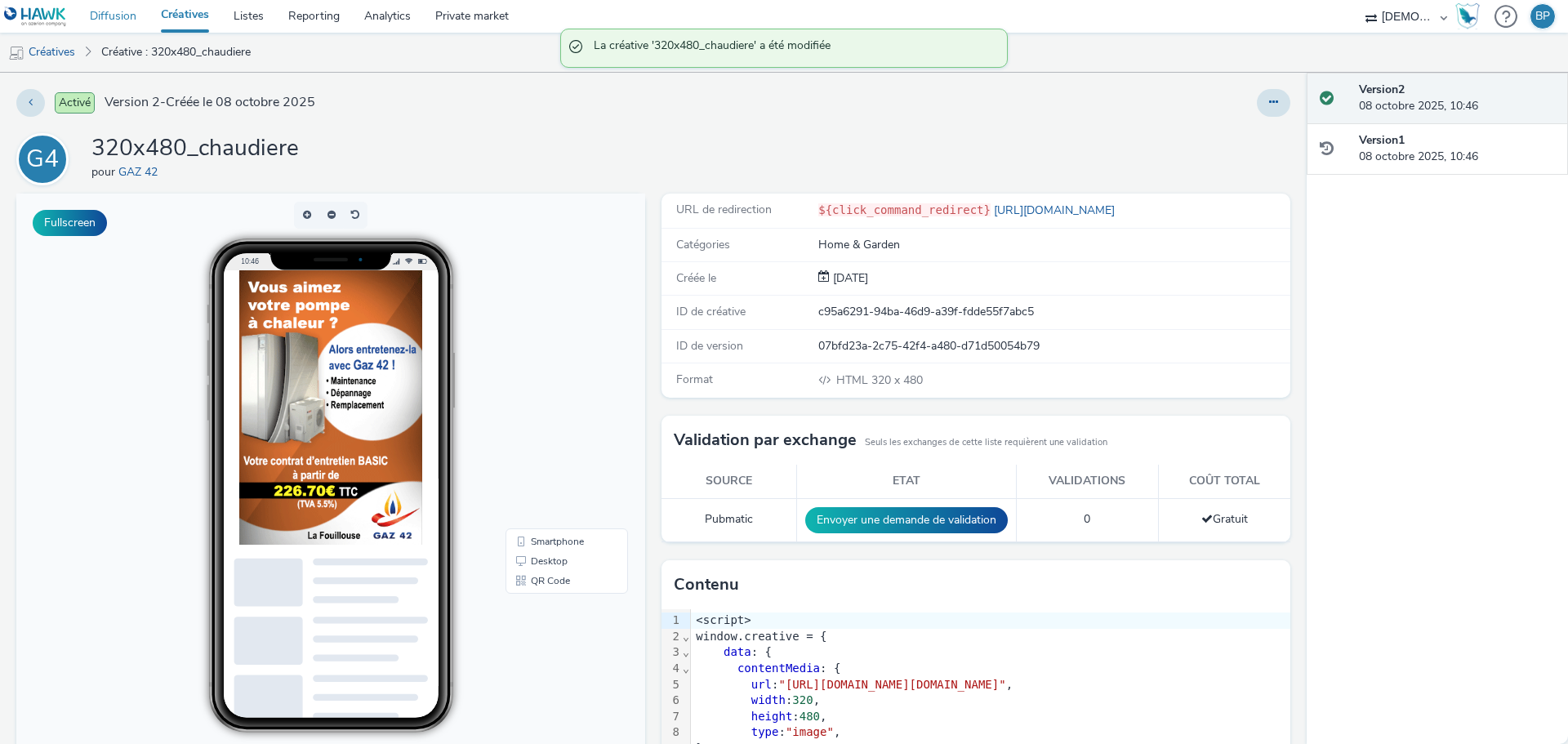
click at [113, 6] on link "Diffusion" at bounding box center [113, 16] width 71 height 32
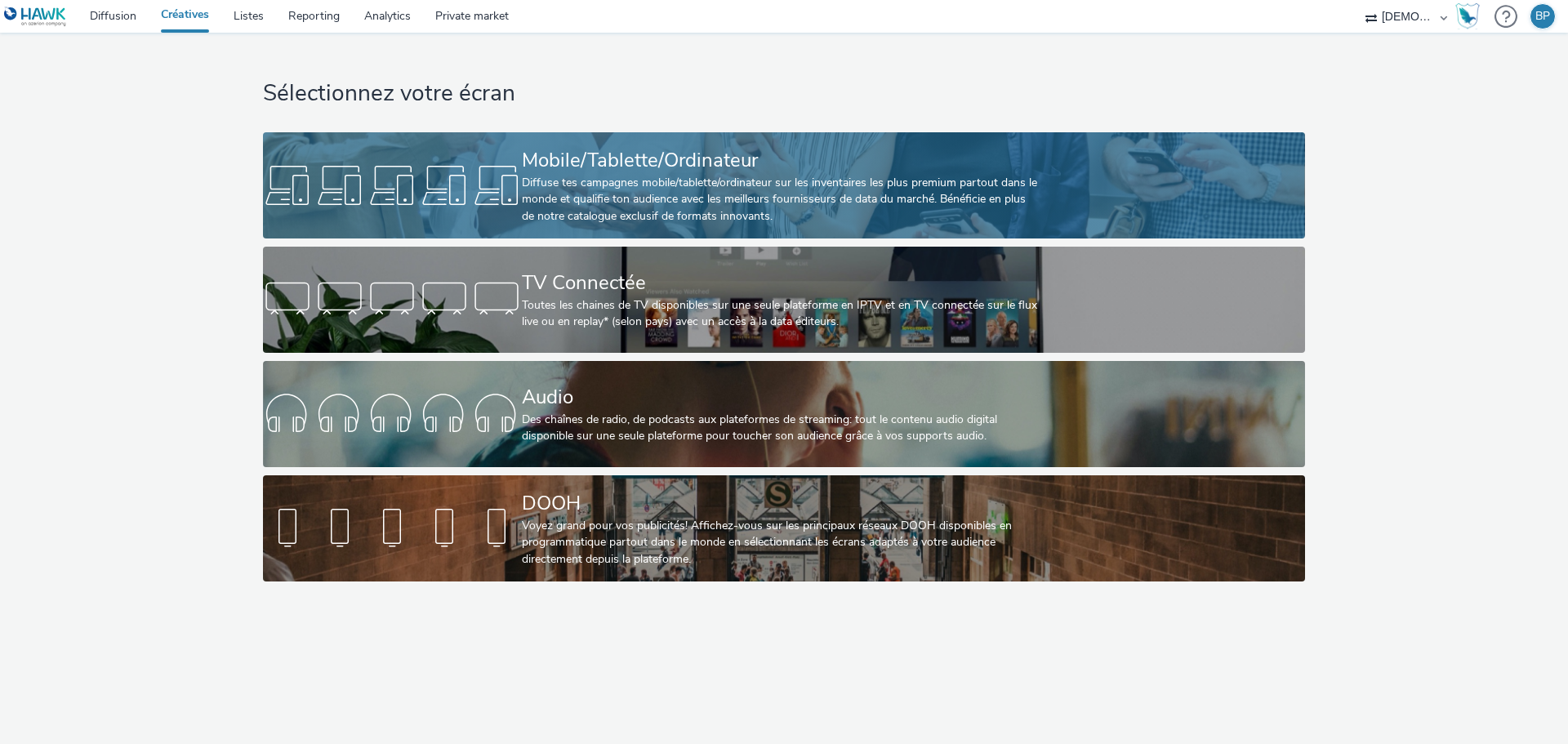
click at [773, 223] on div "Diffuse tes campagnes mobile/tablette/ordinateur sur les inventaires les plus p…" at bounding box center [781, 199] width 518 height 50
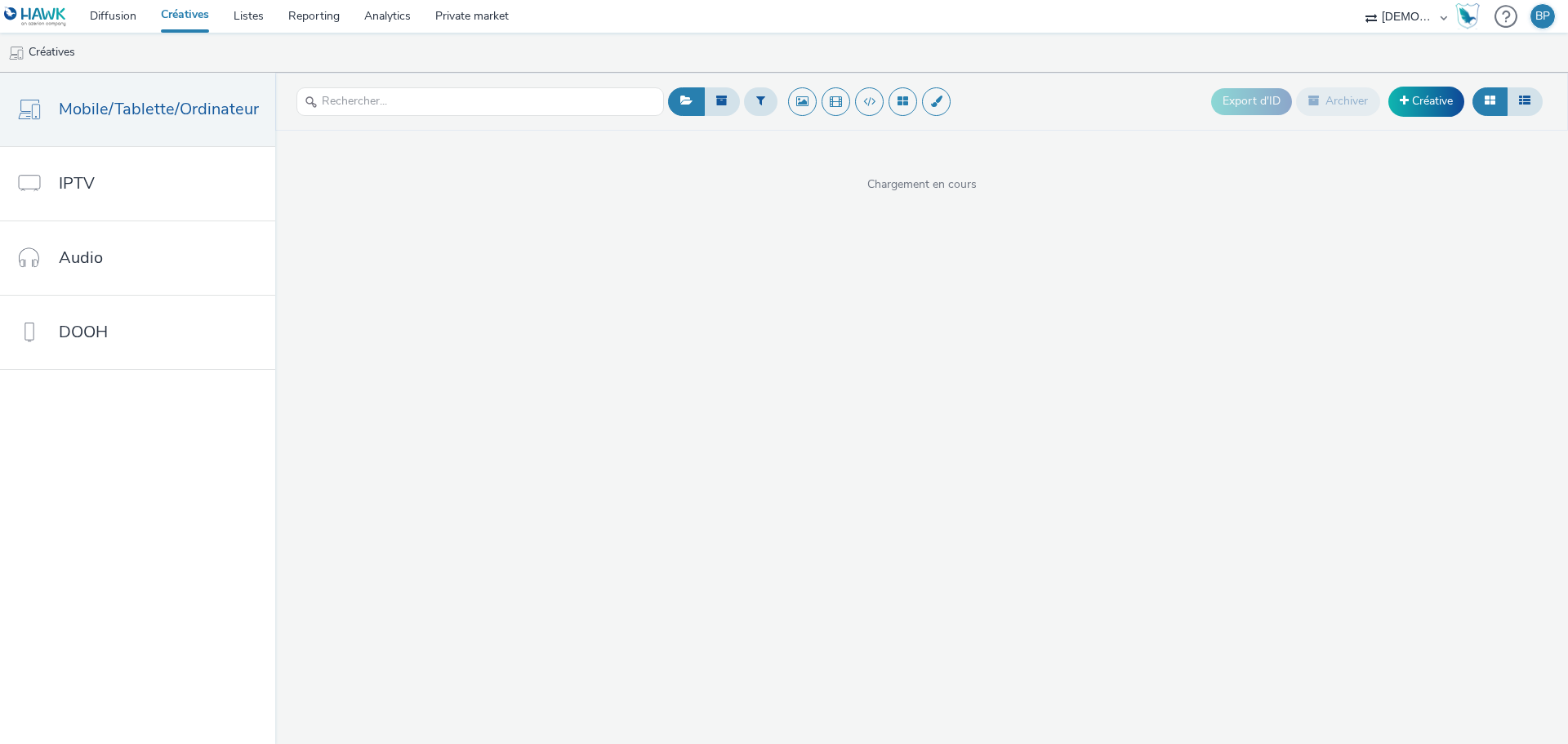
click at [1426, 84] on div "Export d'ID Archiver Créative" at bounding box center [1379, 102] width 335 height 40
click at [1426, 100] on link "Créative" at bounding box center [1426, 101] width 76 height 30
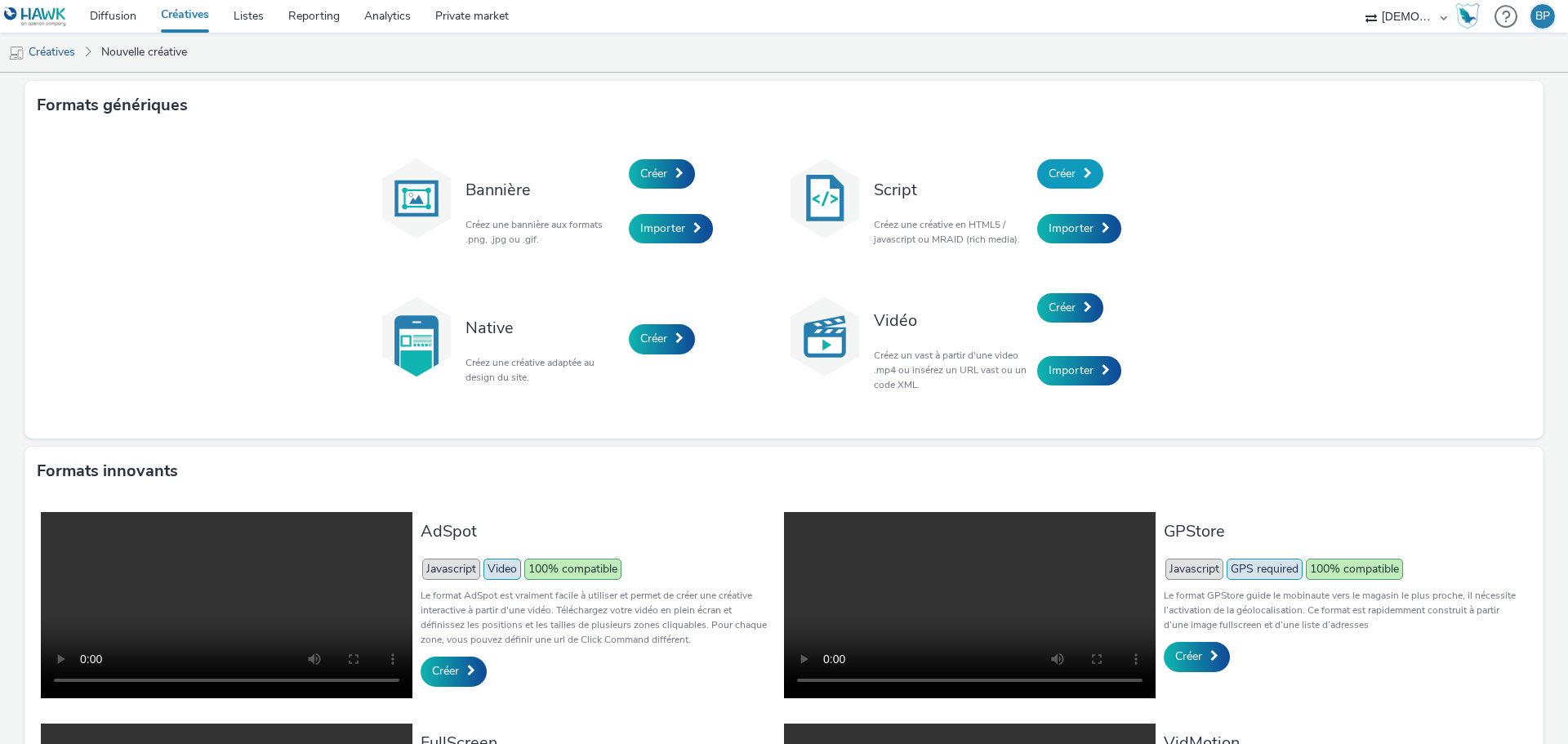
click at [1068, 167] on span "Créer" at bounding box center [1062, 173] width 27 height 15
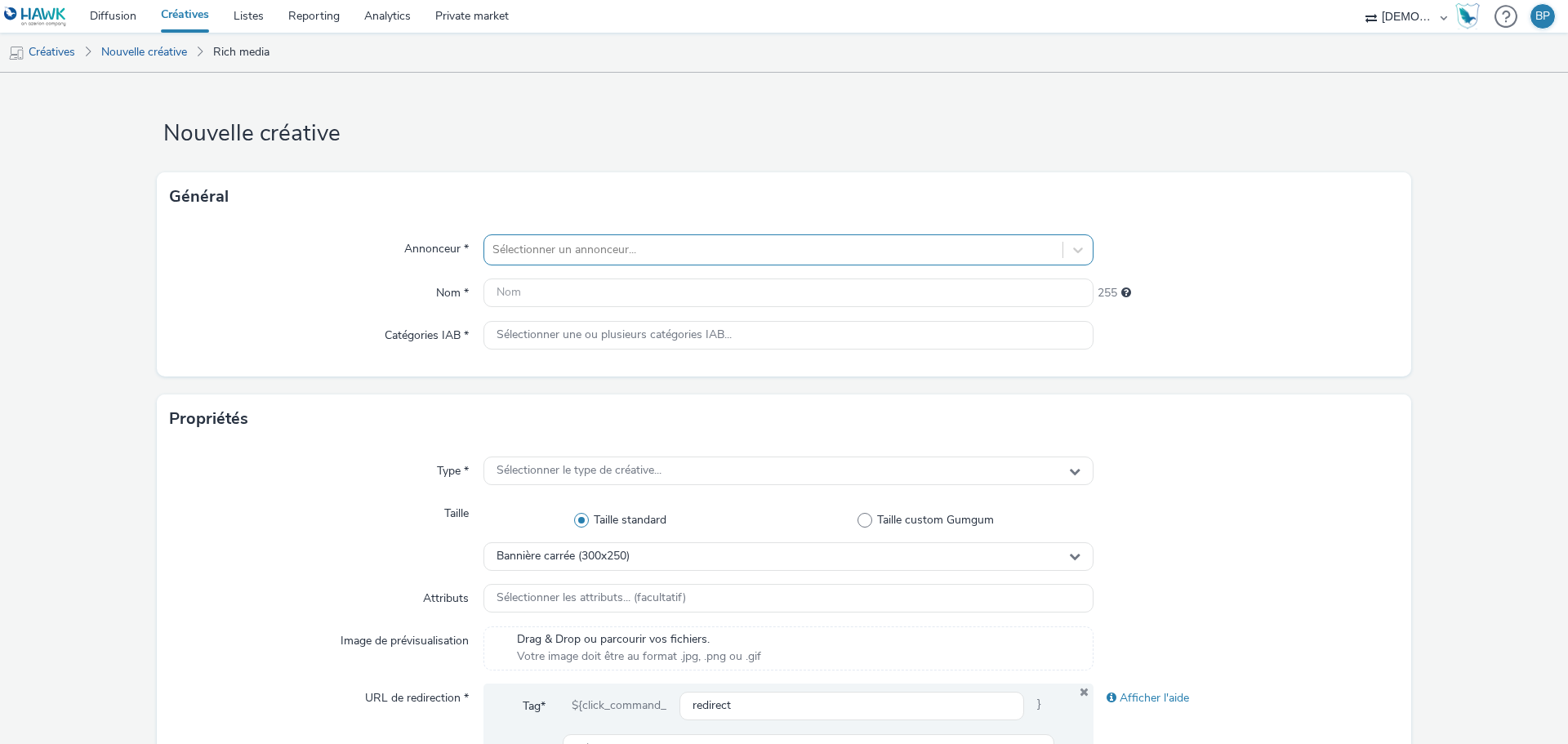
click at [582, 247] on div at bounding box center [773, 250] width 562 height 20
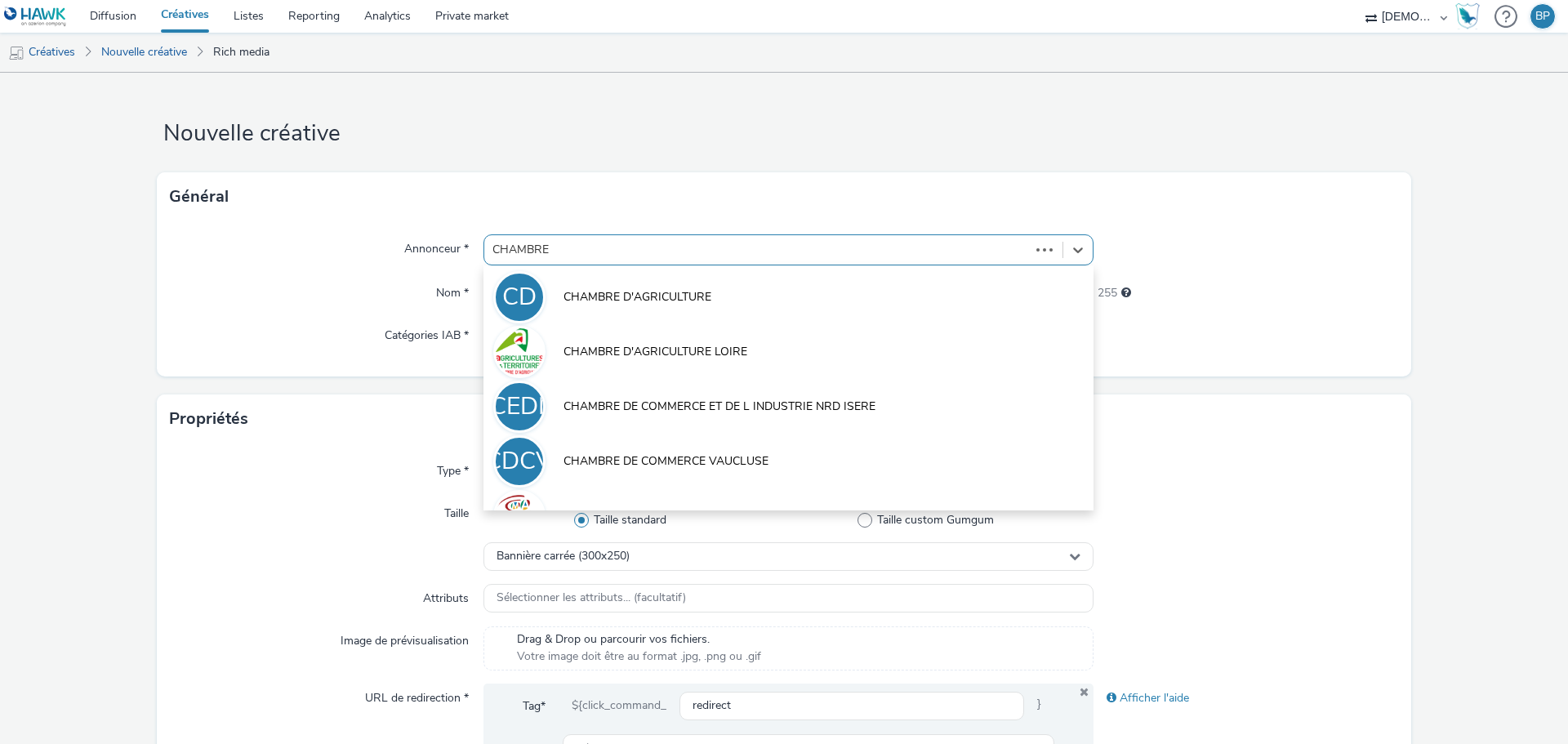
type input "CHAMBRE"
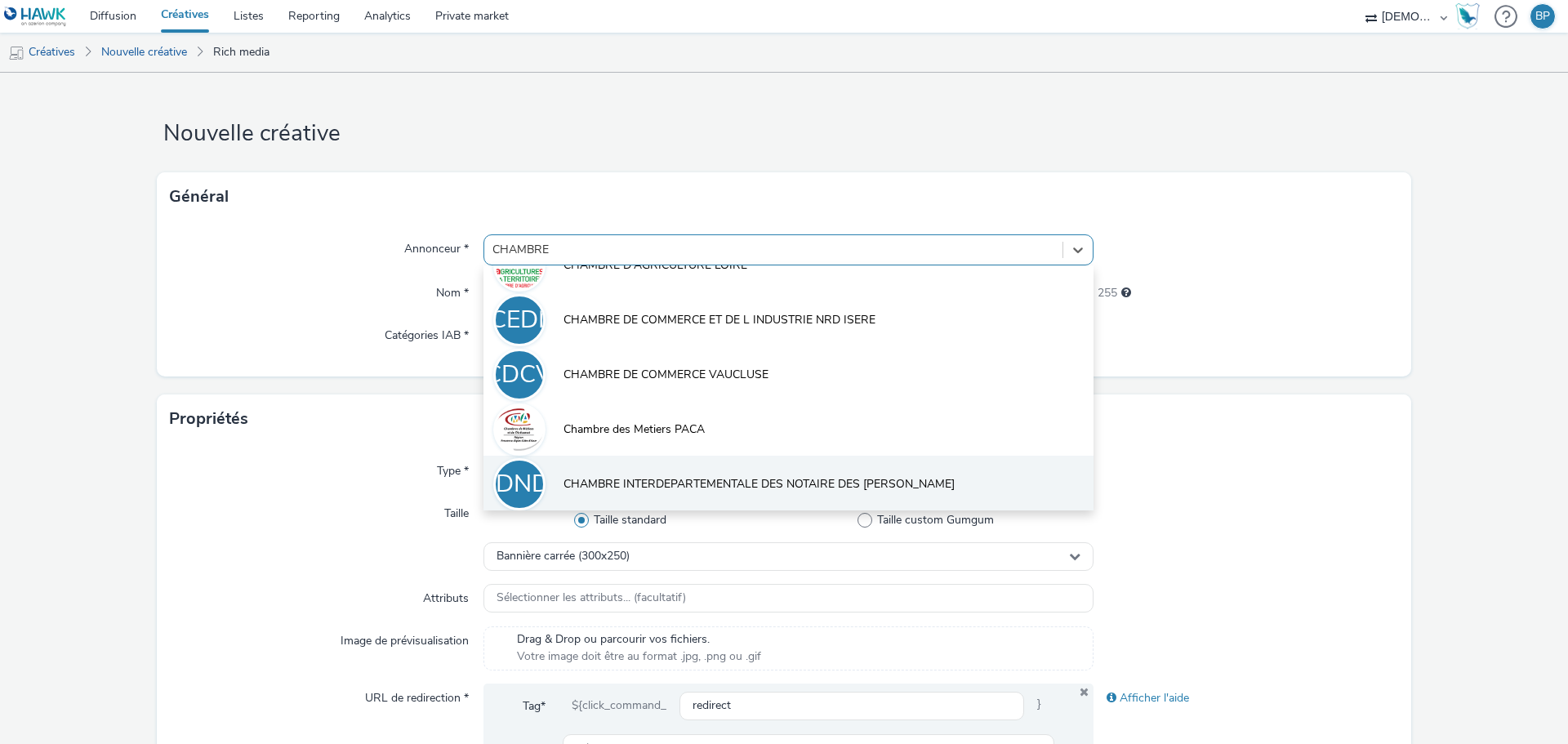
scroll to position [63, 0]
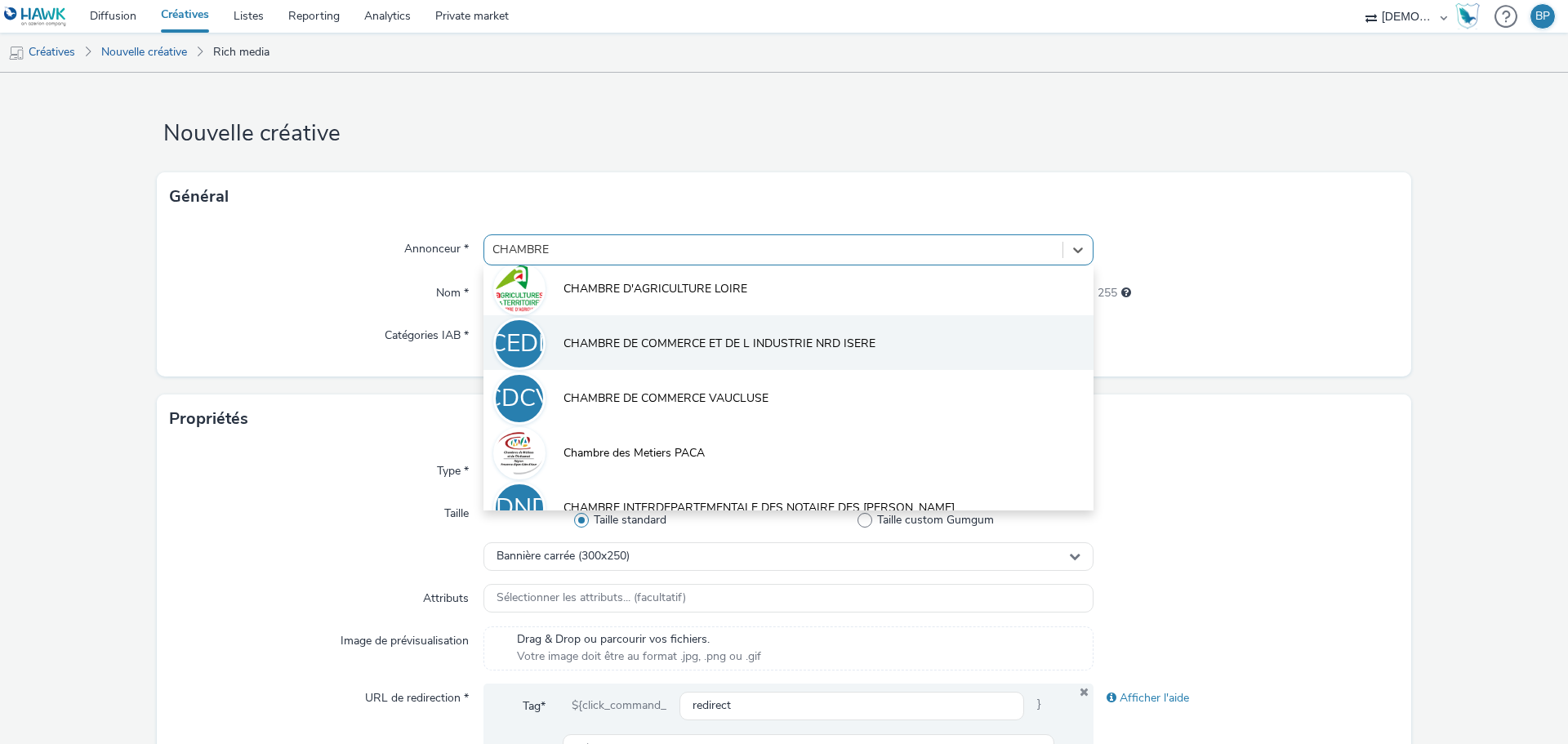
click at [832, 338] on span "CHAMBRE DE COMMERCE ET DE L INDUSTRIE NRD ISERE" at bounding box center [720, 344] width 312 height 16
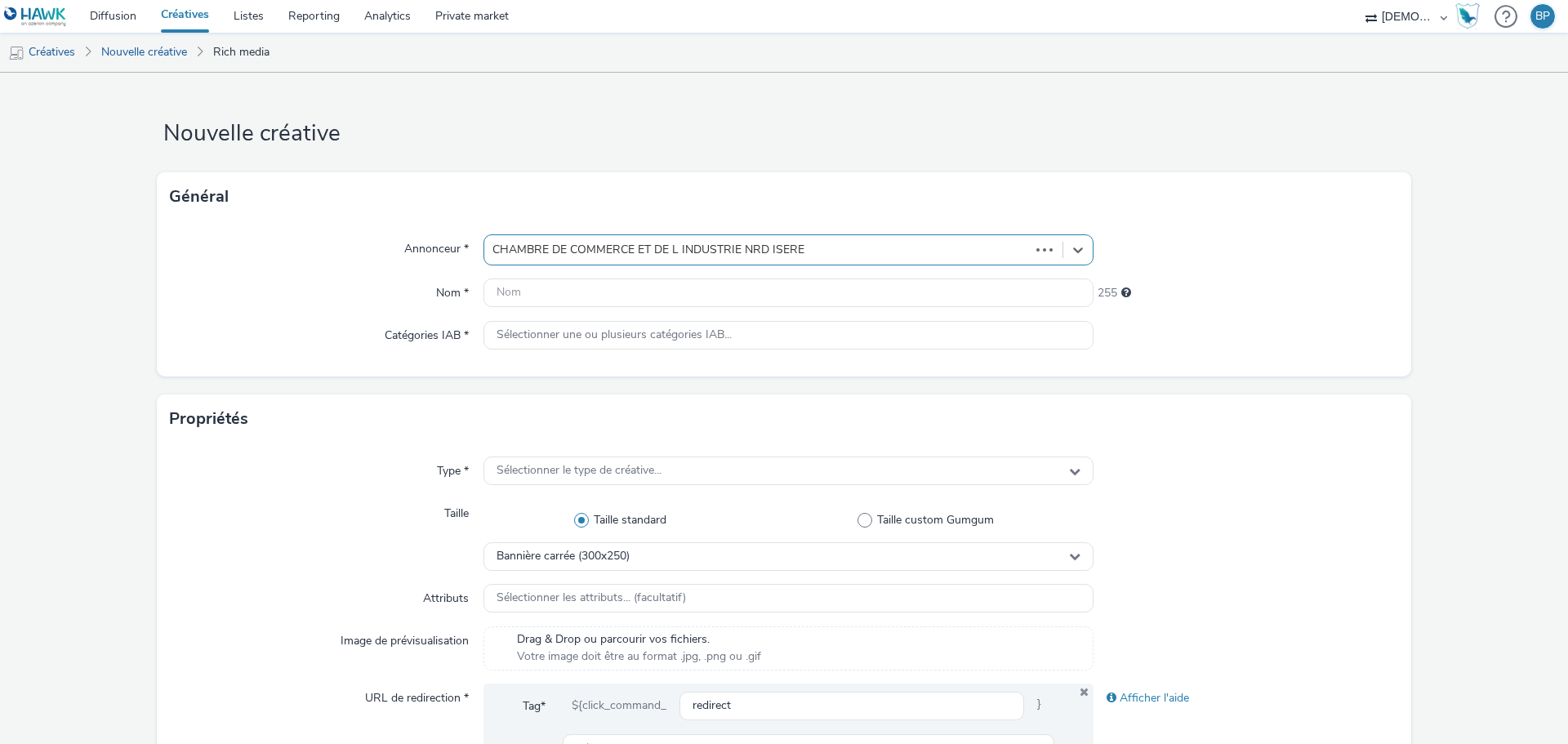
click at [1330, 344] on div at bounding box center [1246, 335] width 306 height 30
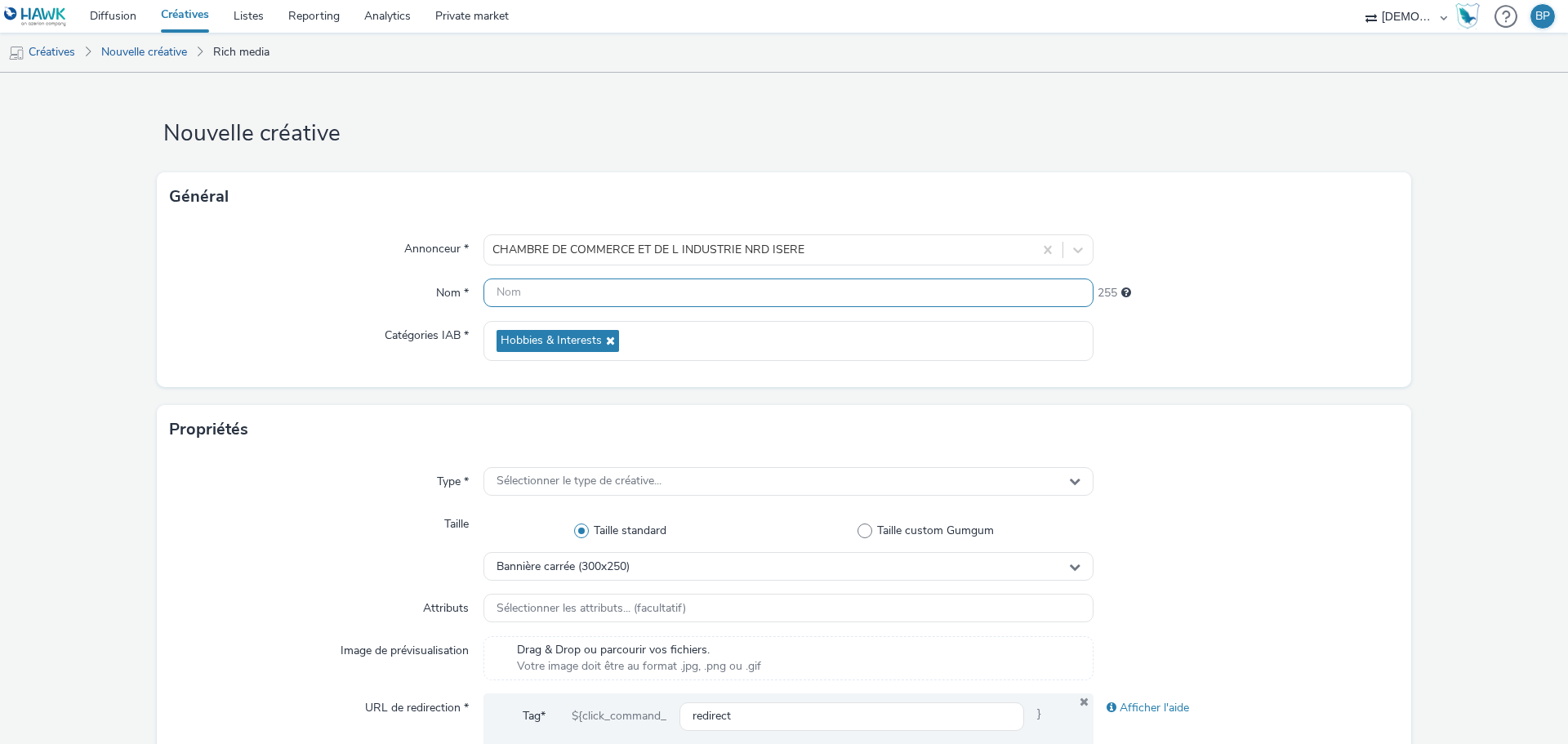
click at [665, 288] on input "text" at bounding box center [788, 293] width 610 height 29
type input "320x480_talents"
click at [1339, 272] on div "Annonceur * CHAMBRE DE COMMERCE ET DE L INDUSTRIE NRD ISERE Nom * 320x480_talen…" at bounding box center [784, 304] width 1254 height 166
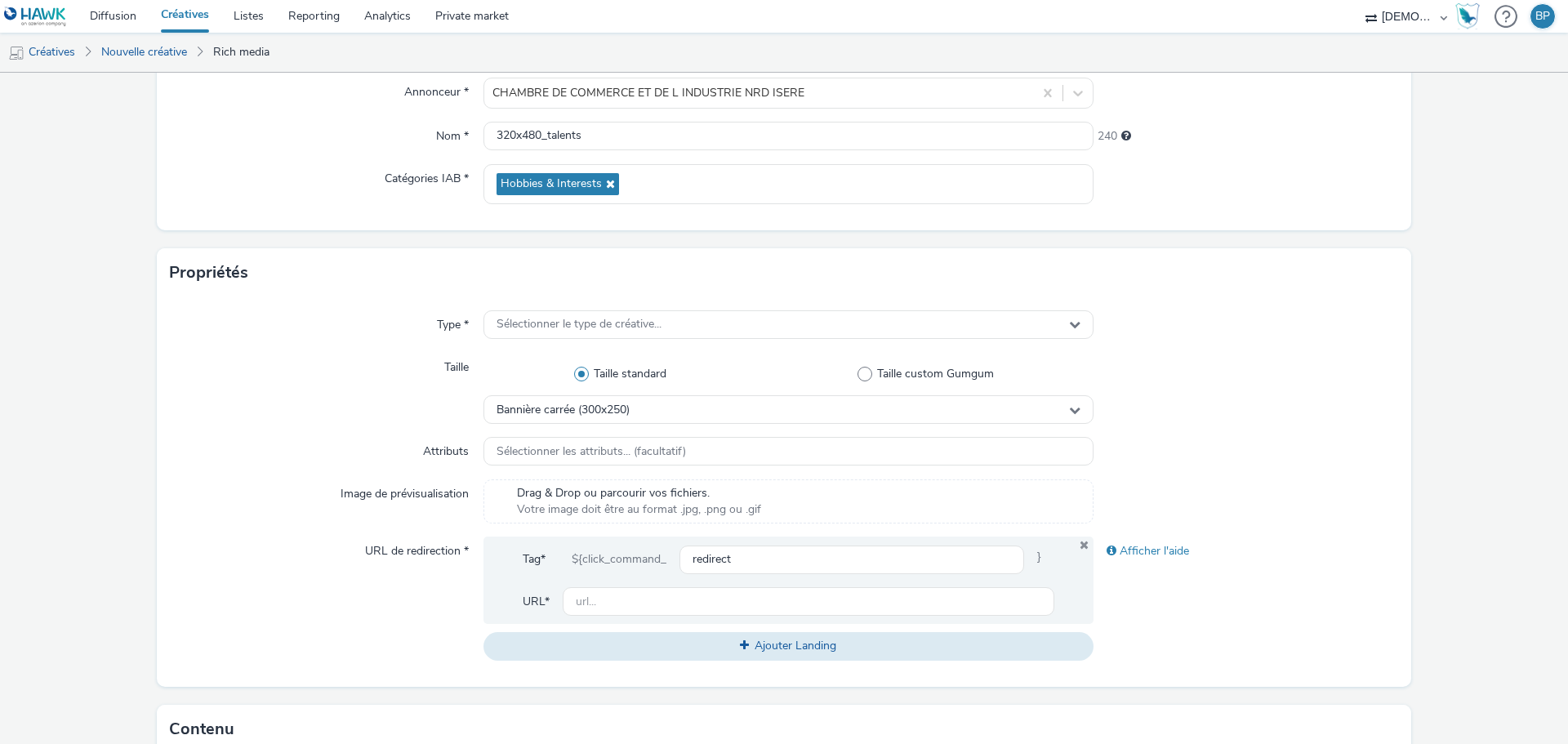
scroll to position [245, 0]
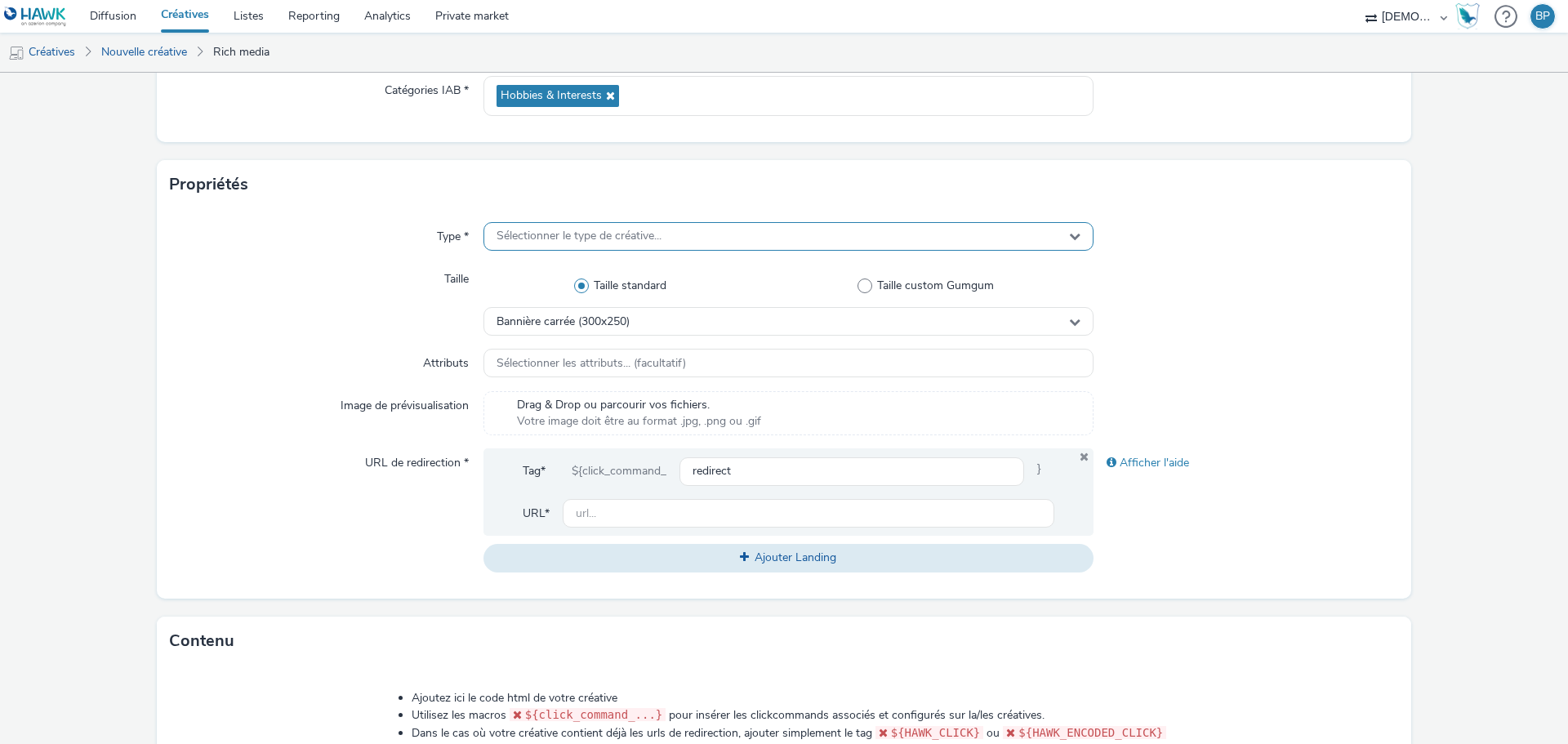
click at [622, 230] on span "Sélectionner le type de créative..." at bounding box center [579, 236] width 165 height 14
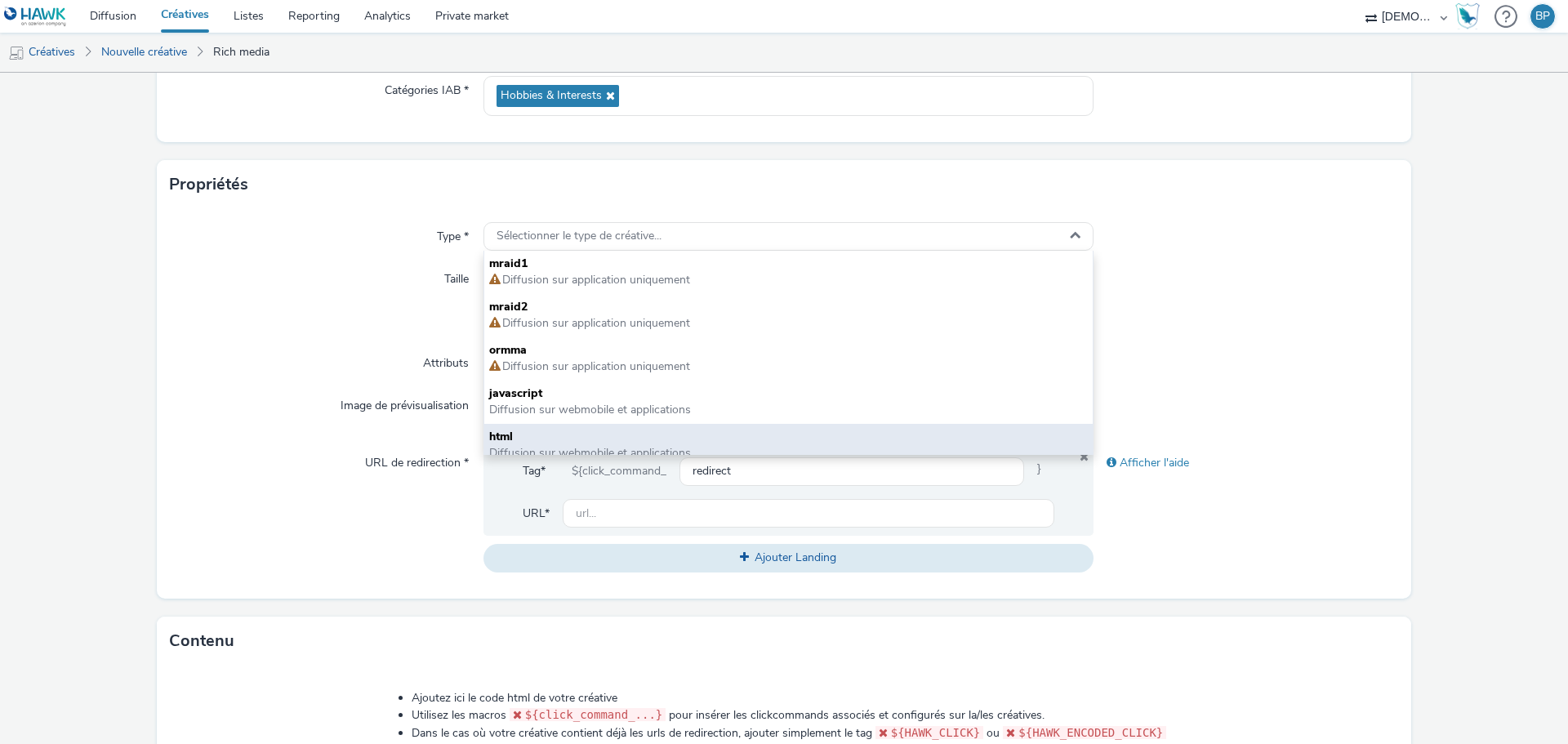
click at [524, 433] on span "html" at bounding box center [789, 437] width 599 height 16
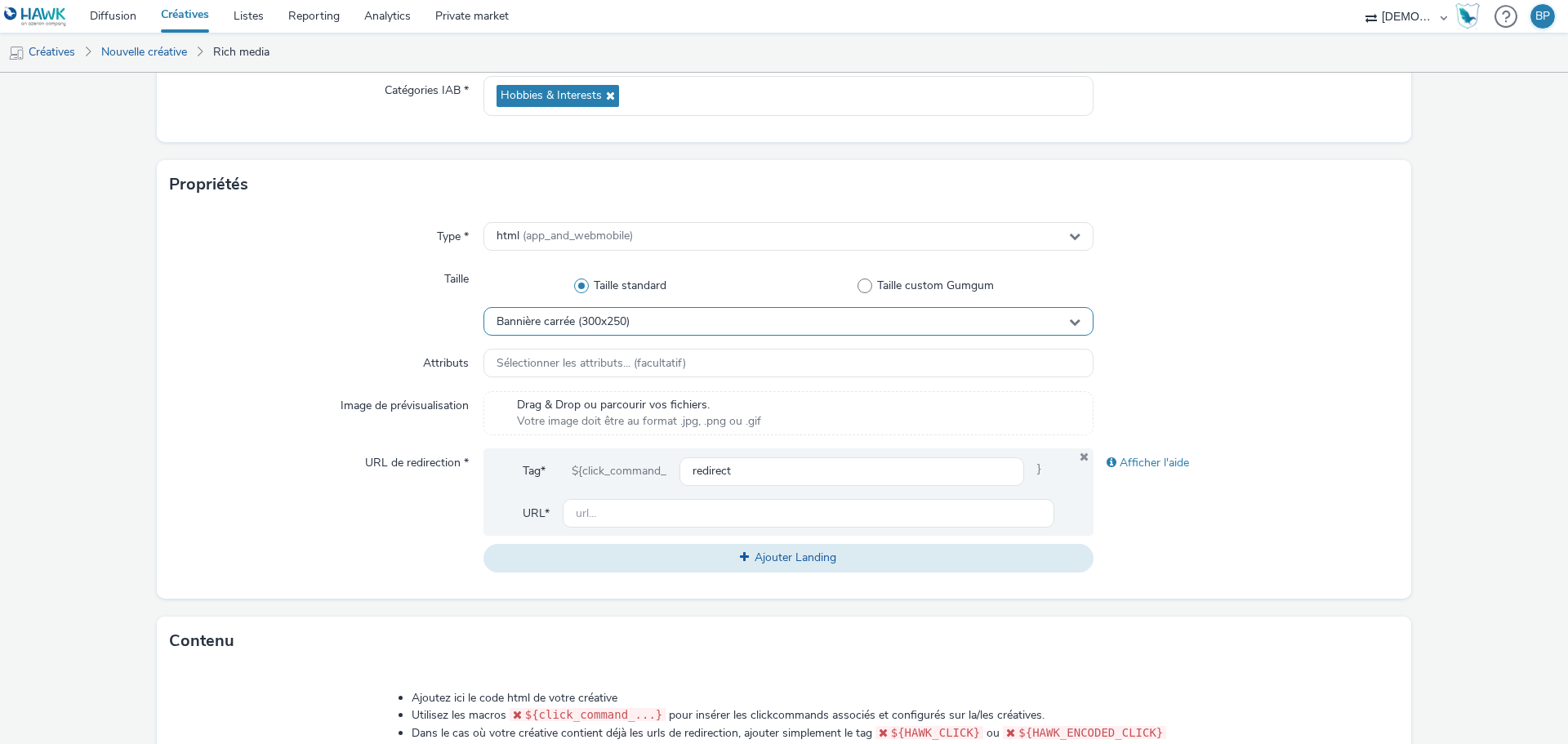
click at [593, 326] on span "Bannière carrée (300x250)" at bounding box center [564, 322] width 133 height 14
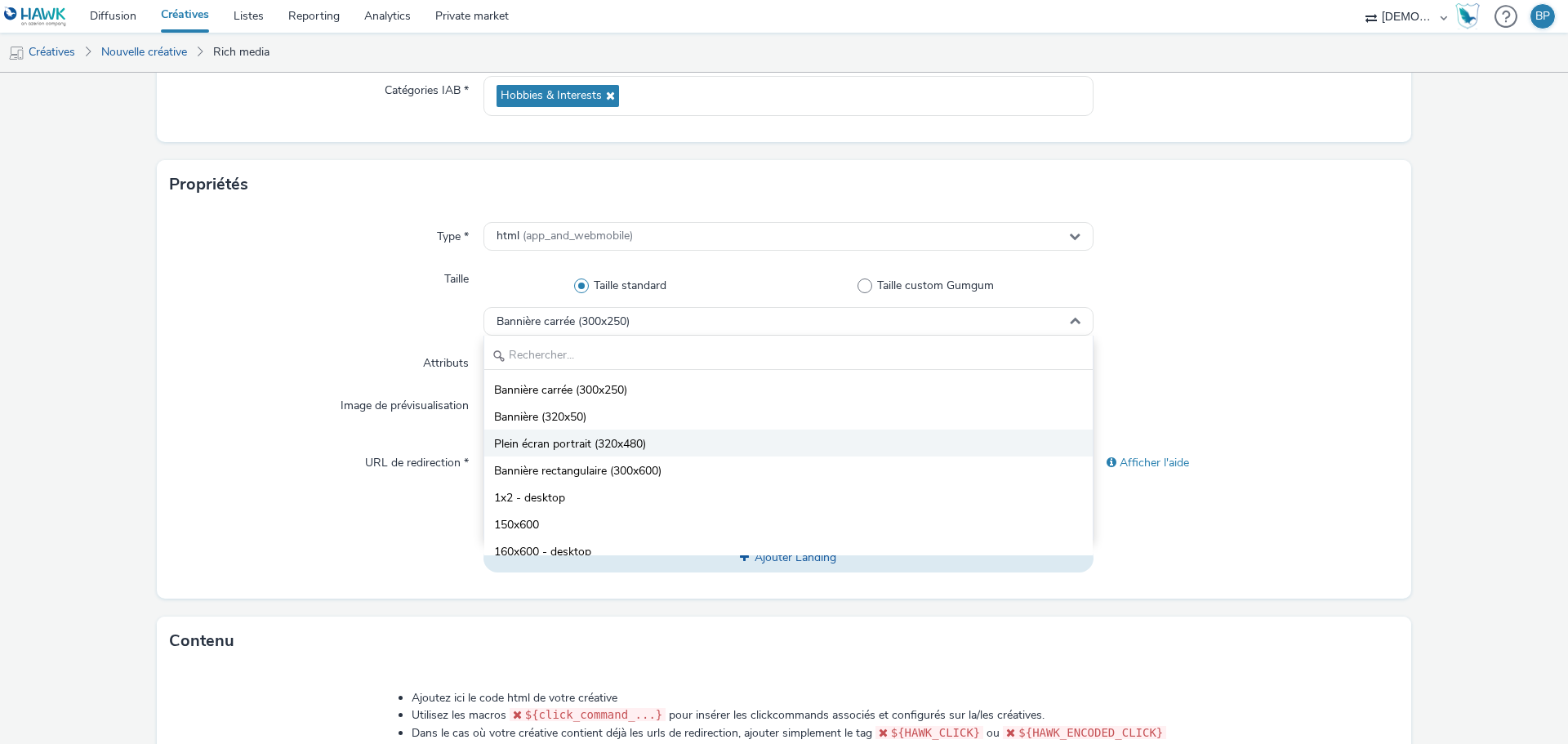
click at [576, 444] on span "Plein écran portrait (320x480)" at bounding box center [570, 445] width 151 height 16
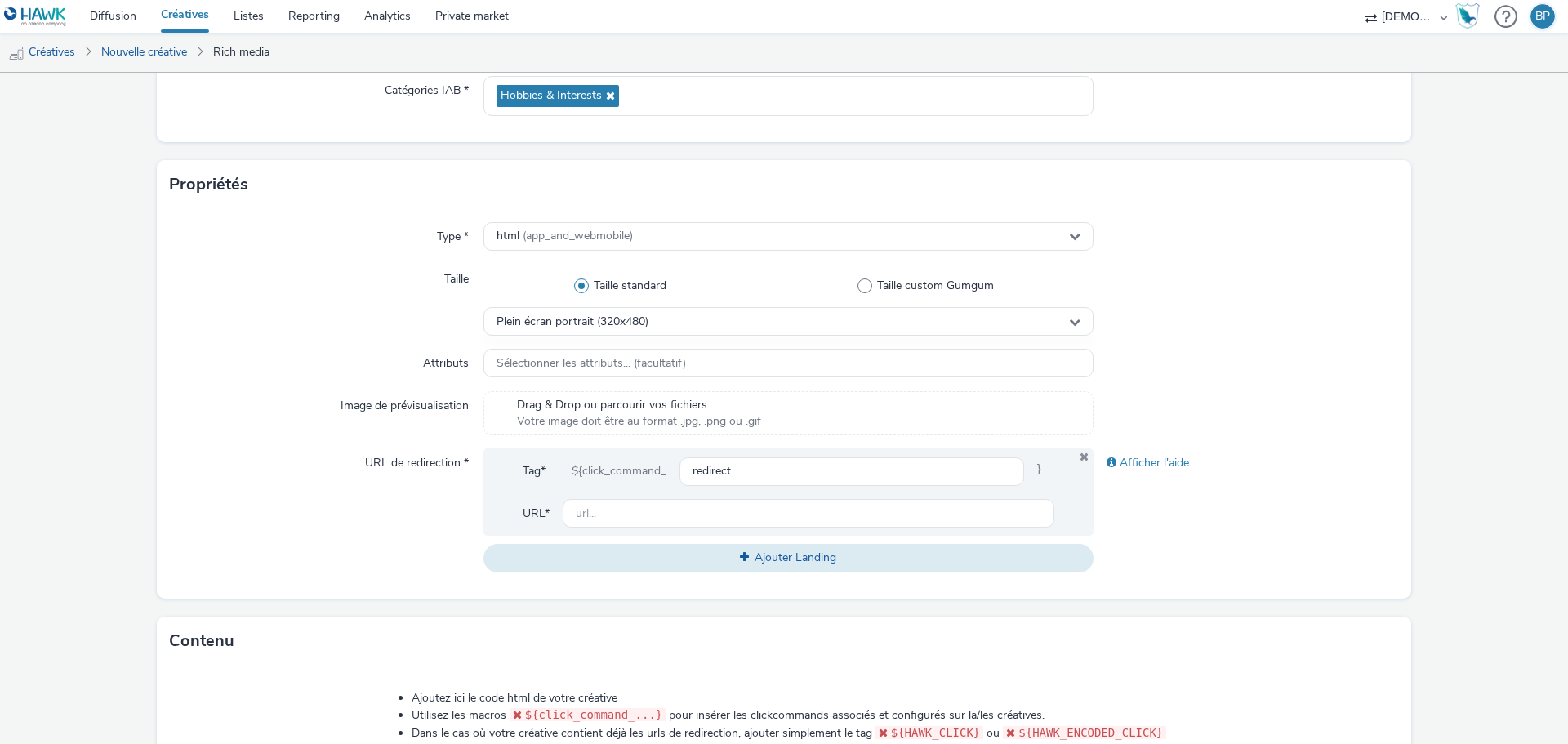
click at [322, 287] on div "Taille" at bounding box center [326, 299] width 314 height 71
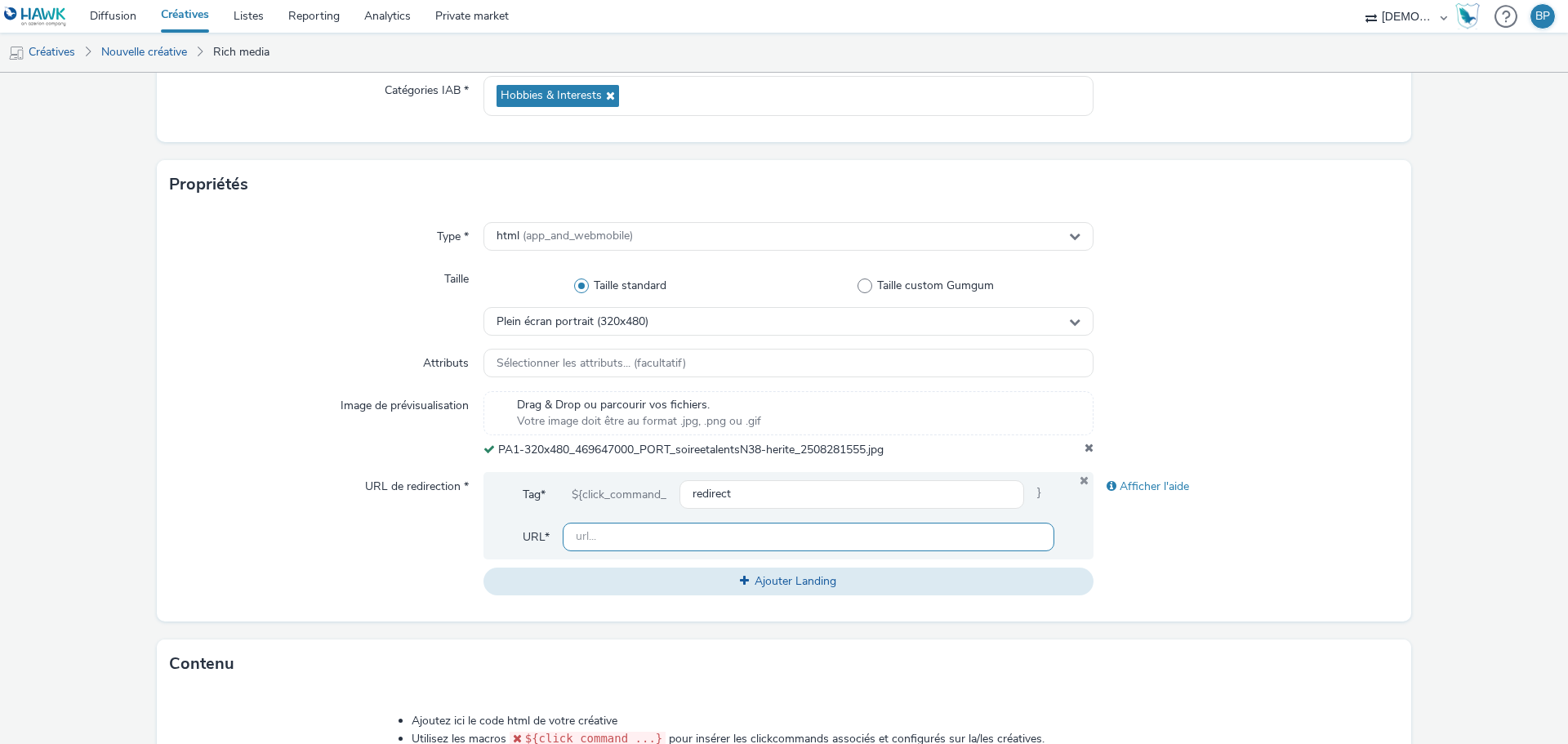
click at [636, 540] on input "text" at bounding box center [808, 537] width 491 height 29
paste input "[URL][DOMAIN_NAME]"
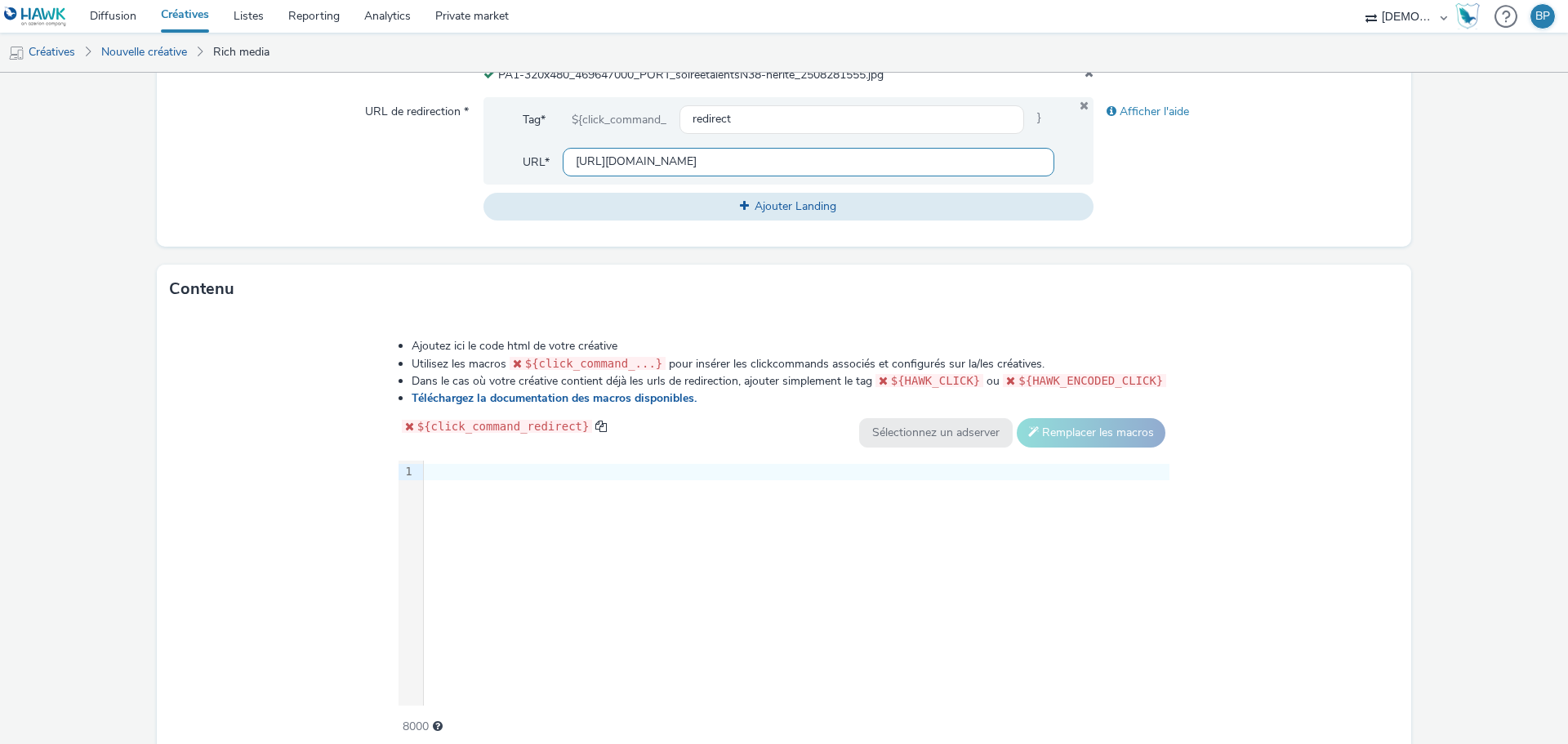
scroll to position [690, 0]
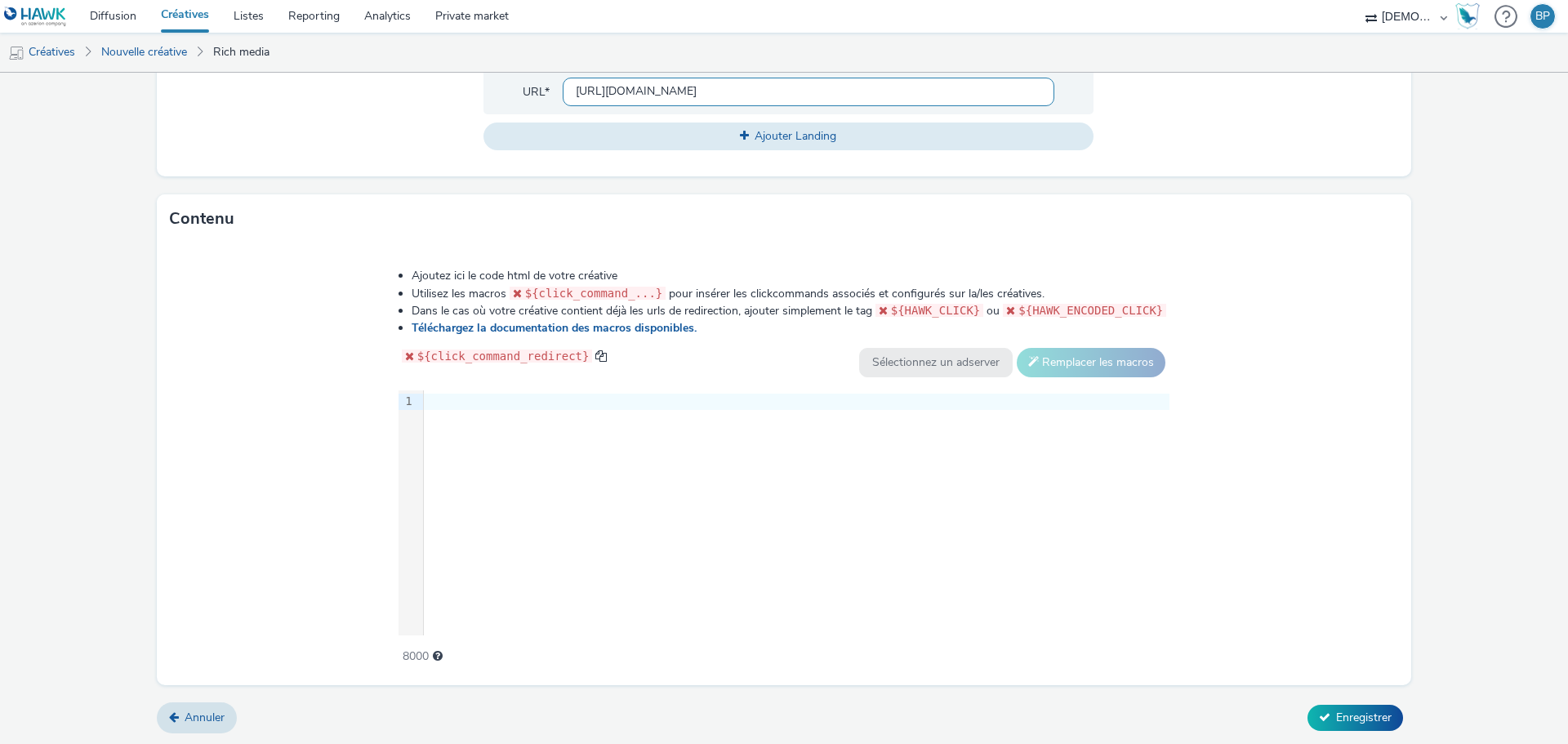
type input "[URL][DOMAIN_NAME]"
click at [1225, 513] on div "Ajoutez ici le code html de votre créative Utilisez les macros ${click_command_…" at bounding box center [784, 464] width 1254 height 441
click at [483, 377] on div "Ajoutez ici le code html de votre créative Utilisez les macros ${click_command_…" at bounding box center [784, 457] width 889 height 402
click at [485, 394] on div at bounding box center [796, 402] width 746 height 16
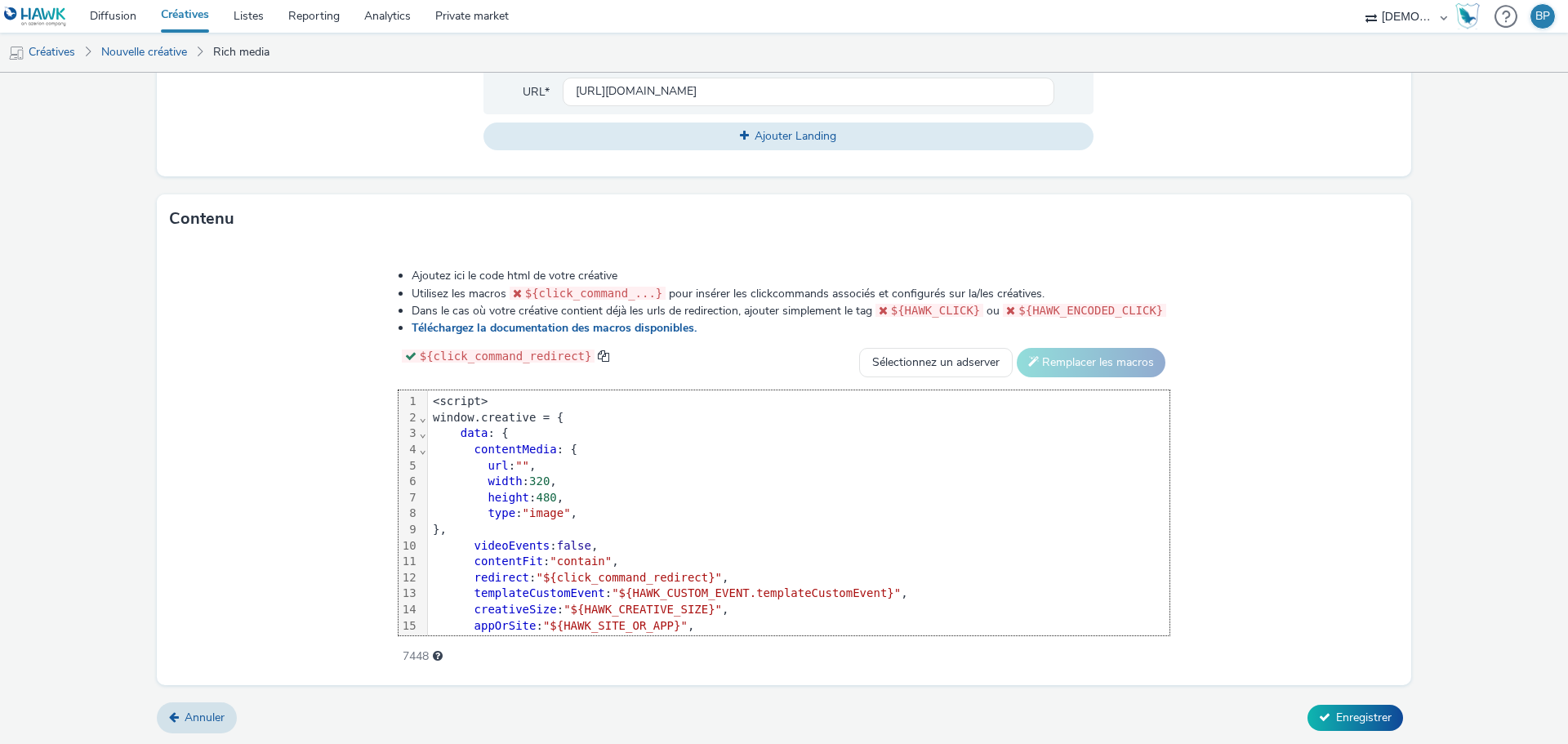
scroll to position [81, 0]
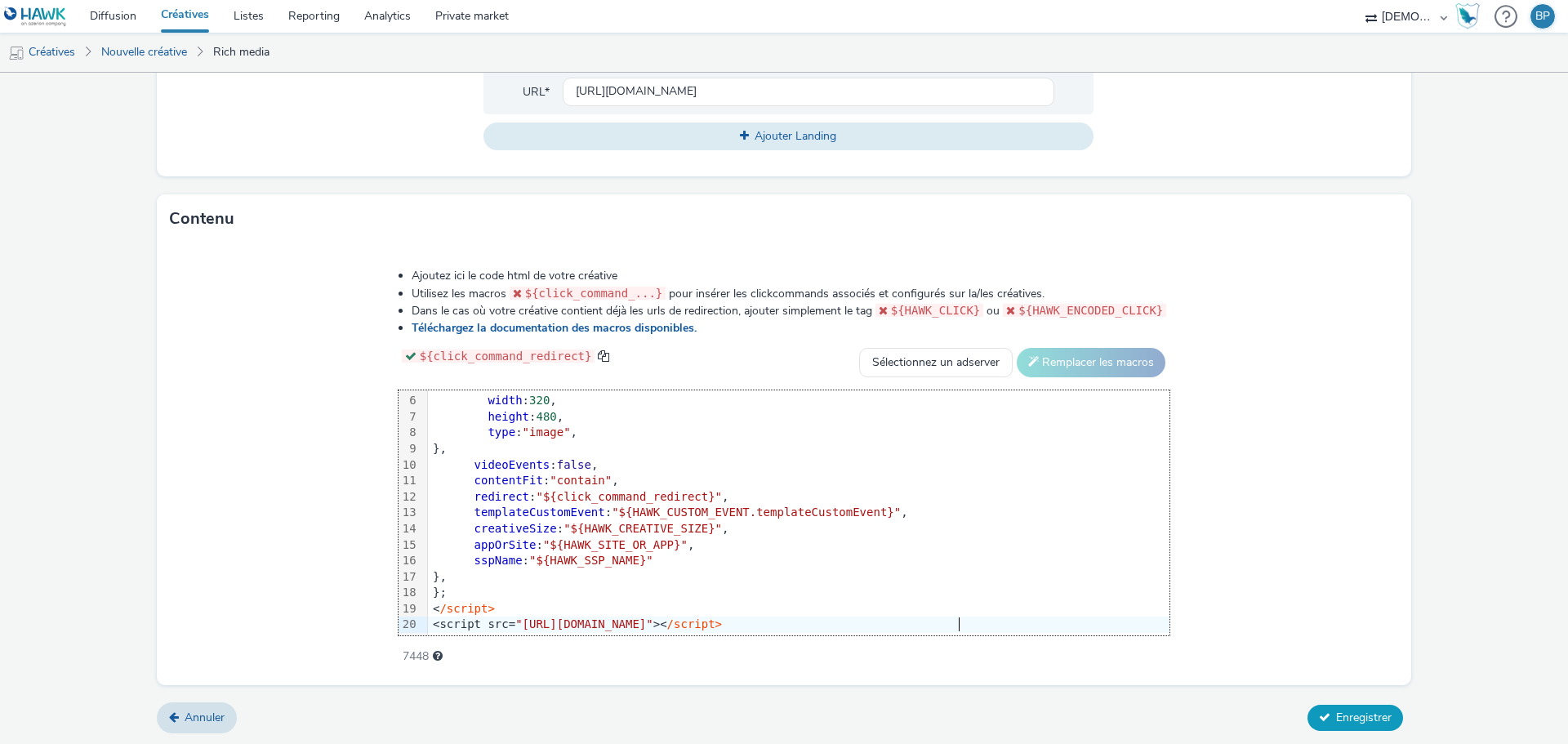
click at [1356, 706] on button "Enregistrer" at bounding box center [1355, 718] width 96 height 26
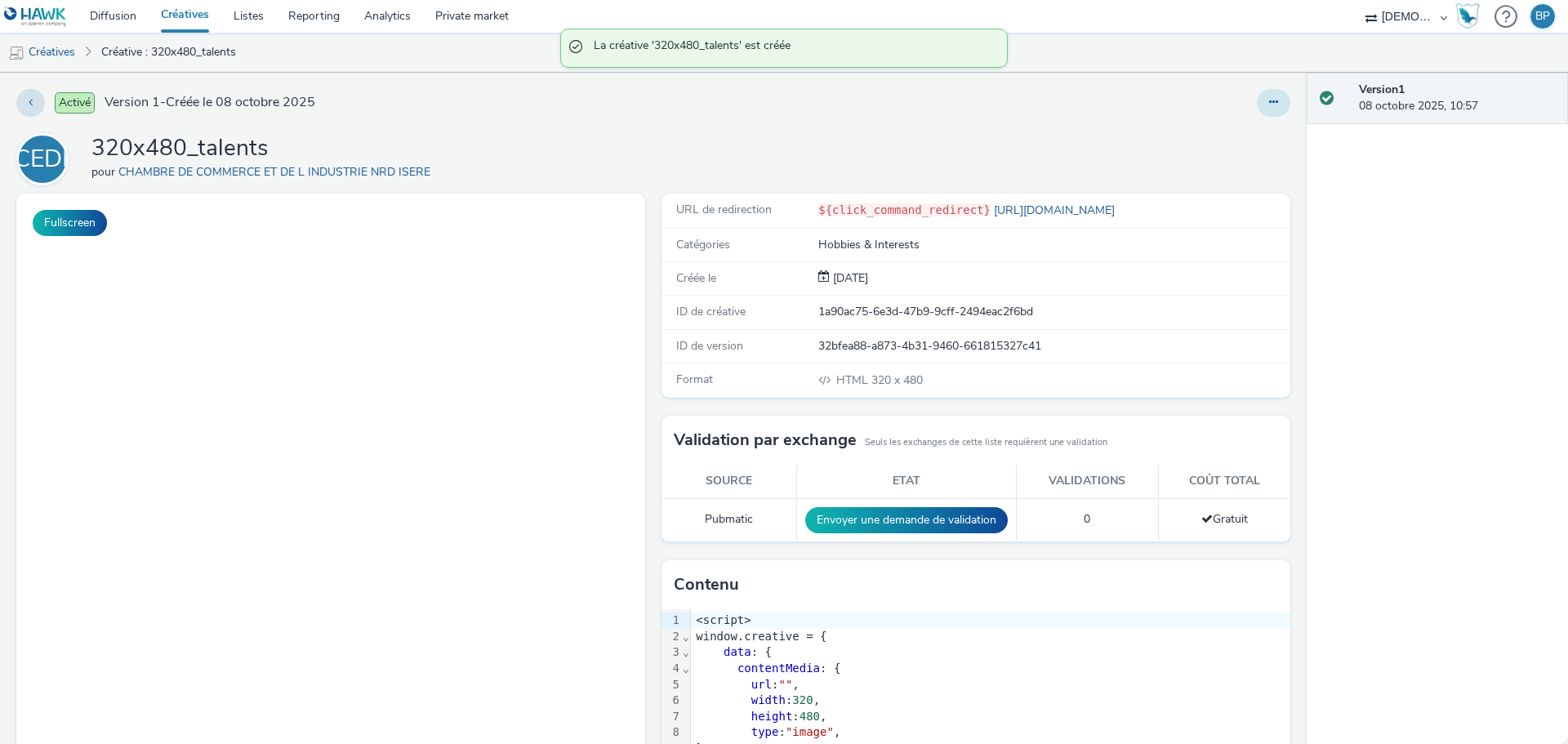
click at [1270, 97] on icon at bounding box center [1274, 102] width 9 height 12
click at [1200, 136] on link "Modifier" at bounding box center [1229, 135] width 123 height 32
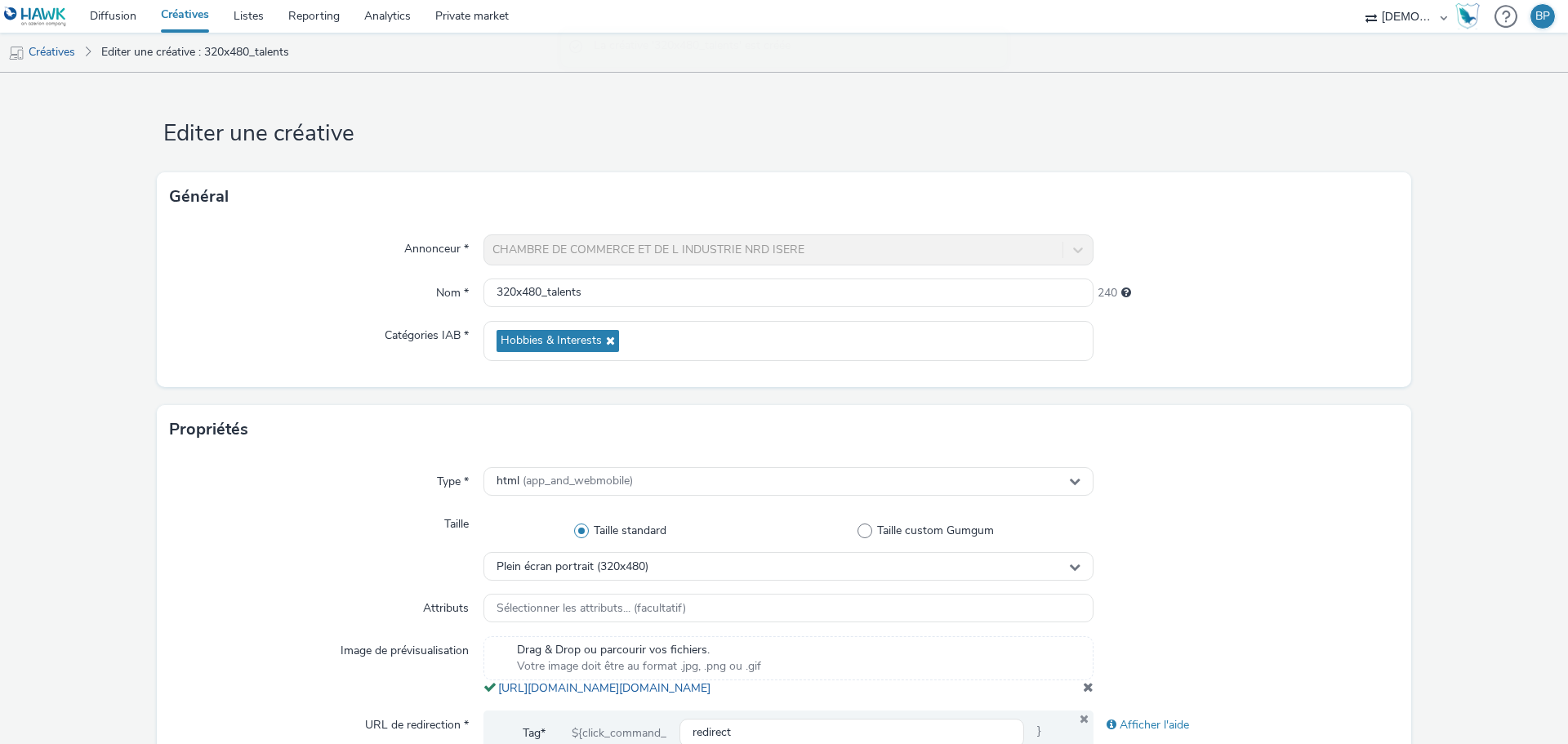
scroll to position [490, 0]
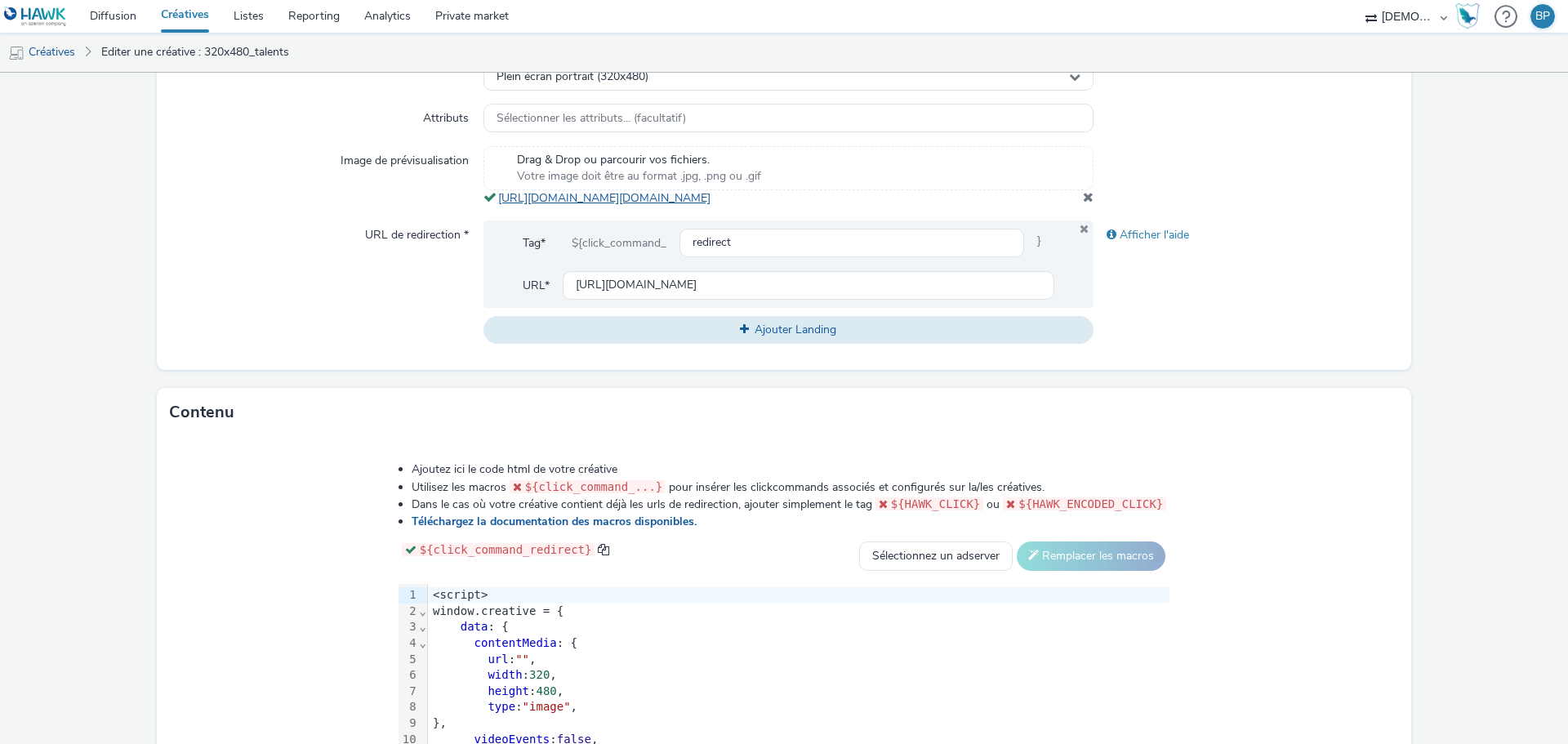
copy link "[URL][DOMAIN_NAME][DOMAIN_NAME]"
drag, startPoint x: 880, startPoint y: 214, endPoint x: 501, endPoint y: 216, distance: 379.0
click at [497, 207] on div "Drag & Drop ou parcourir vos fichiers. Votre image doit être au format .jpg, .p…" at bounding box center [788, 176] width 610 height 60
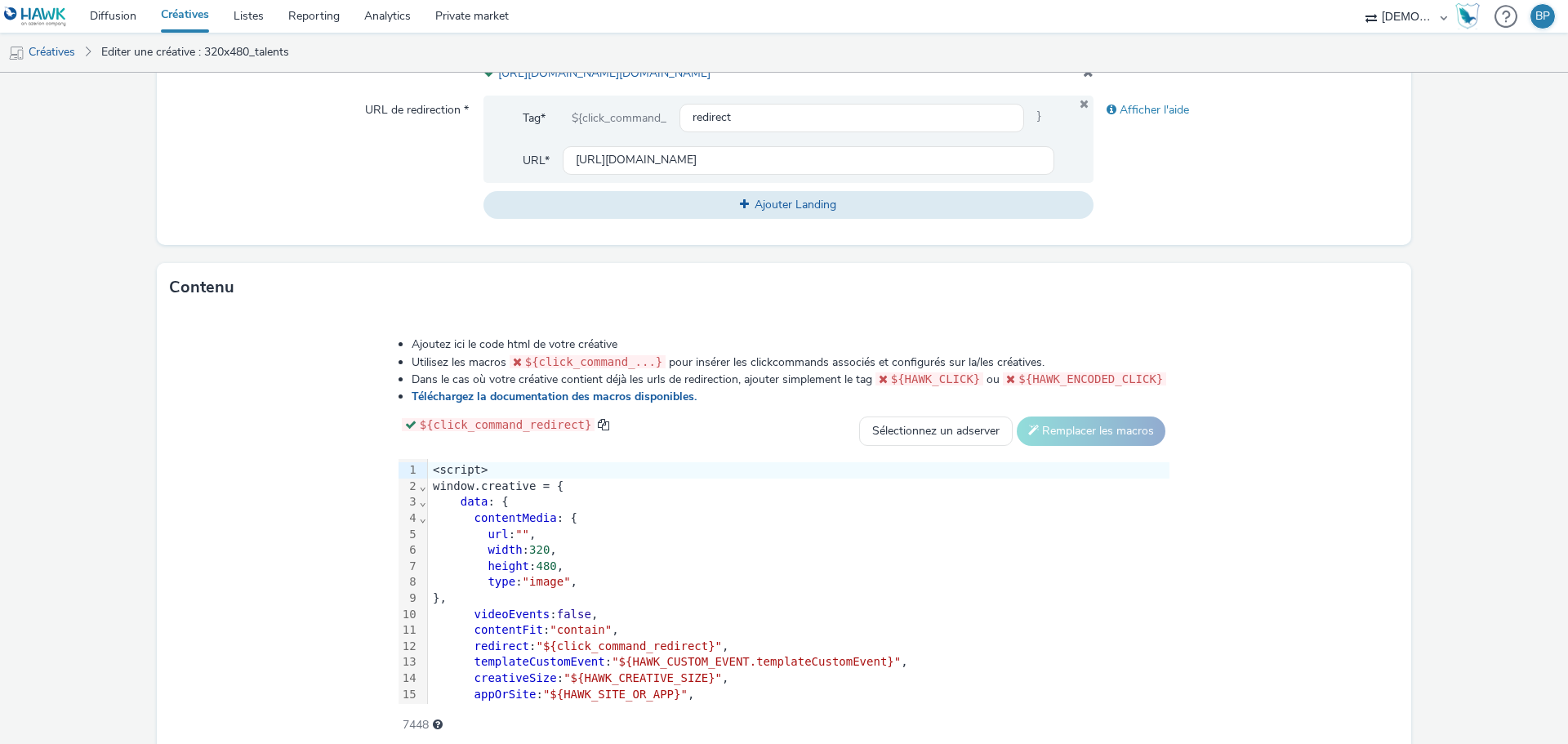
scroll to position [700, 0]
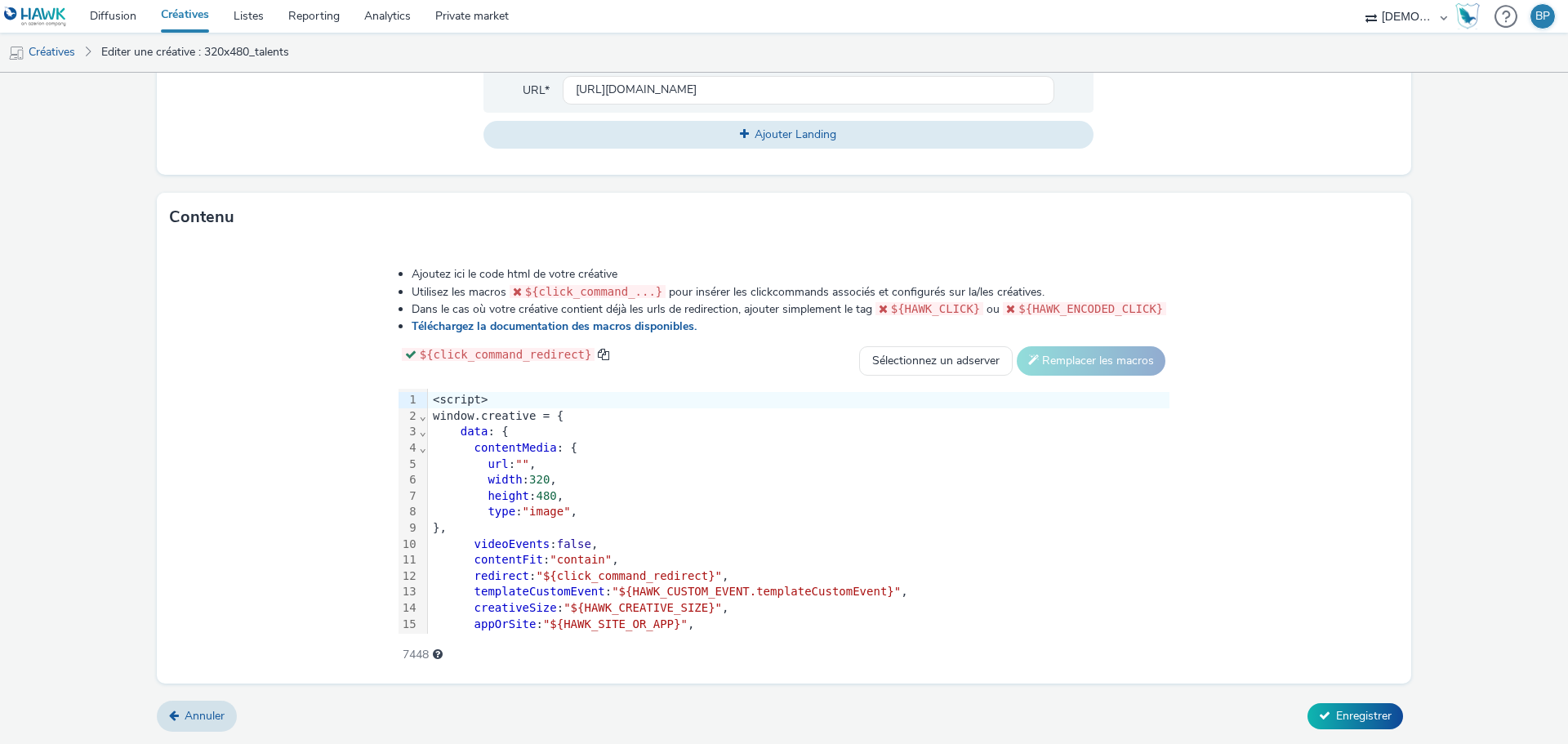
click at [525, 464] on span """" at bounding box center [522, 464] width 14 height 13
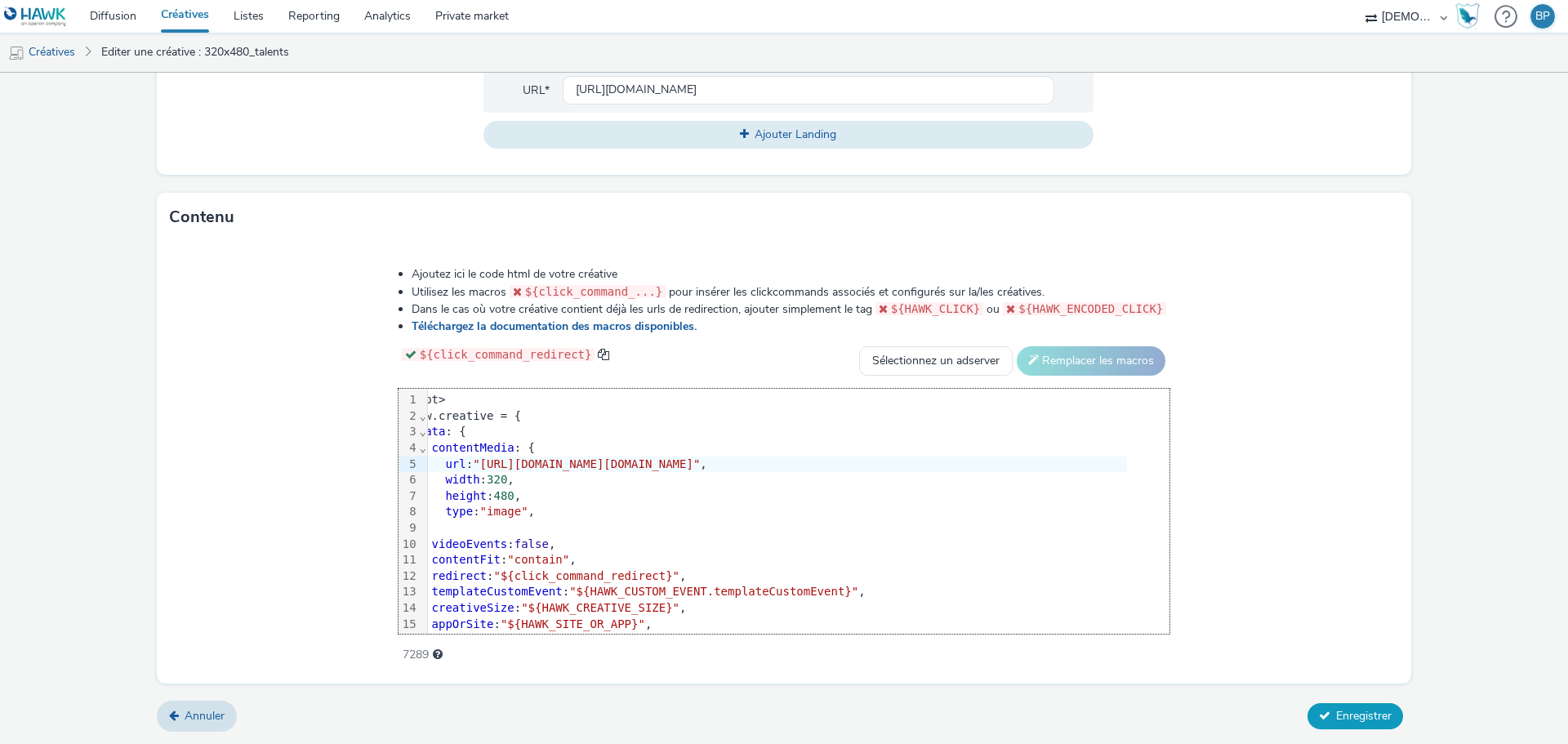
drag, startPoint x: 1345, startPoint y: 716, endPoint x: 1371, endPoint y: 708, distance: 27.2
click at [1346, 716] on span "Enregistrer" at bounding box center [1364, 715] width 56 height 15
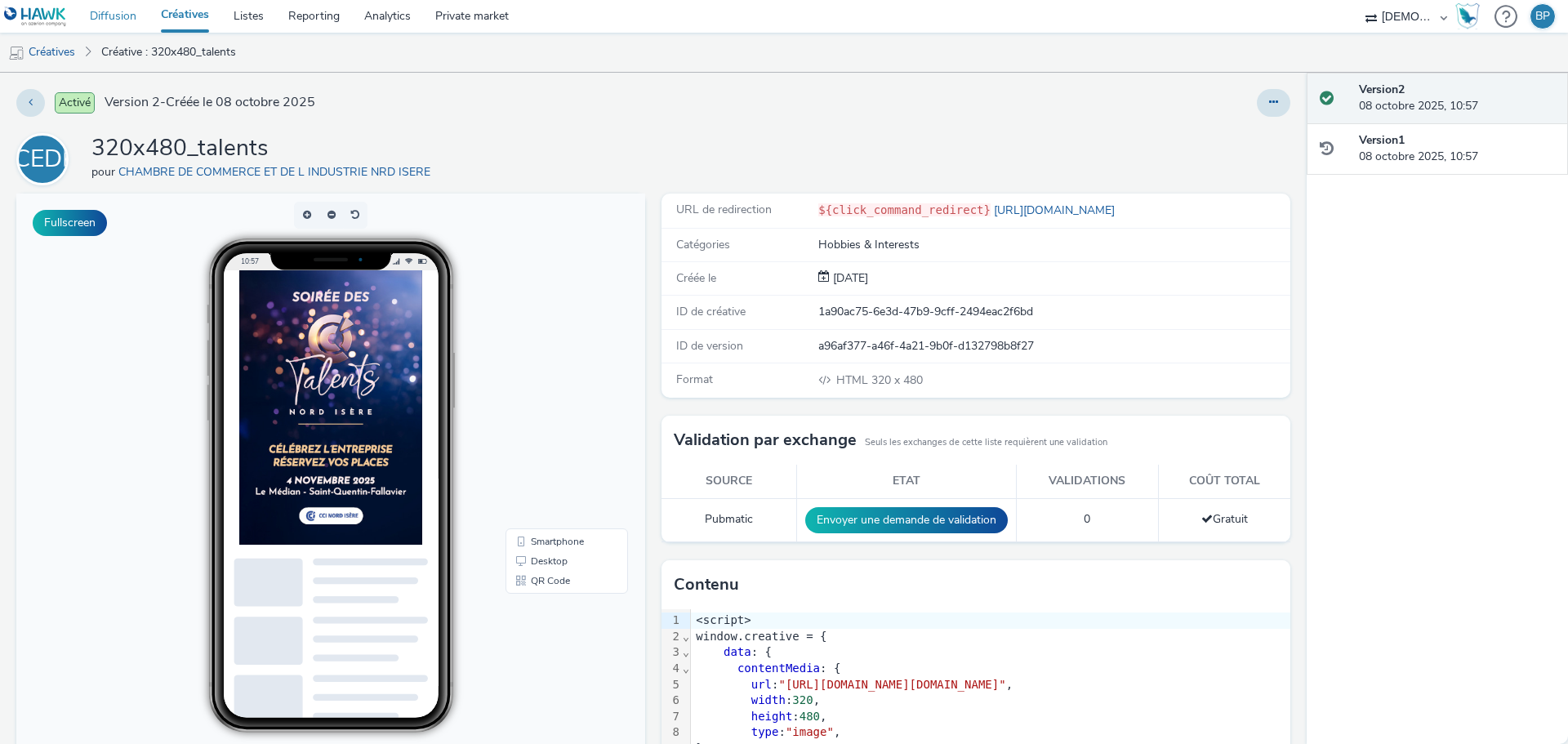
click at [123, 22] on link "Diffusion" at bounding box center [113, 16] width 71 height 32
